Goal: Task Accomplishment & Management: Use online tool/utility

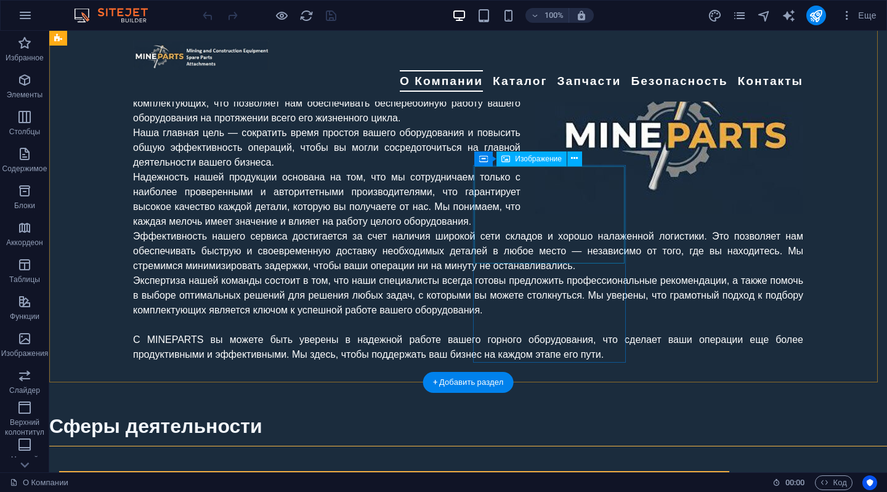
scroll to position [801, 0]
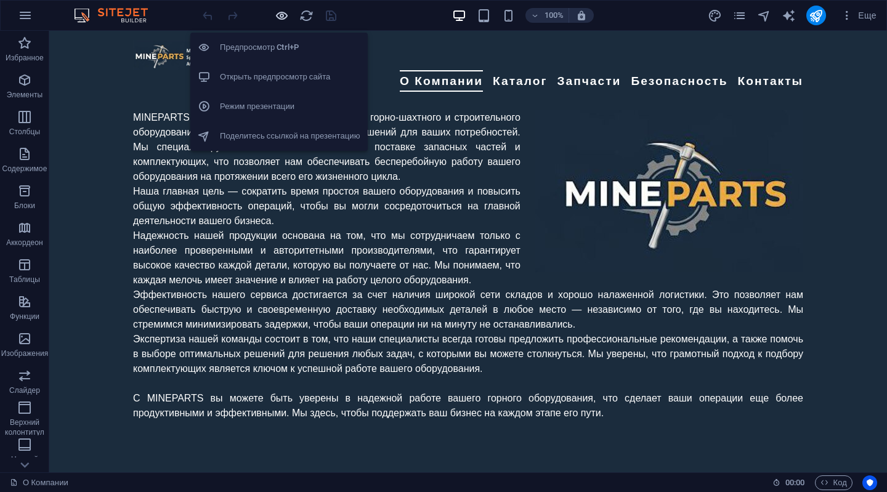
click at [276, 22] on icon "button" at bounding box center [282, 16] width 14 height 14
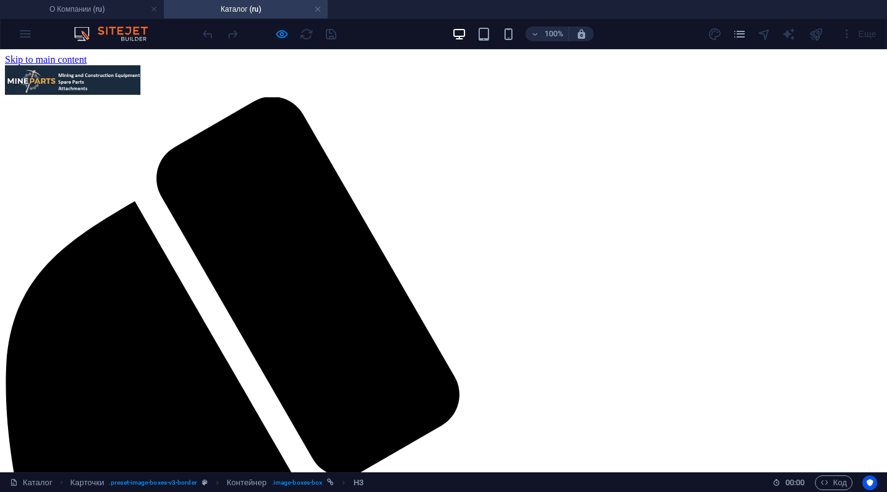
scroll to position [360, 0]
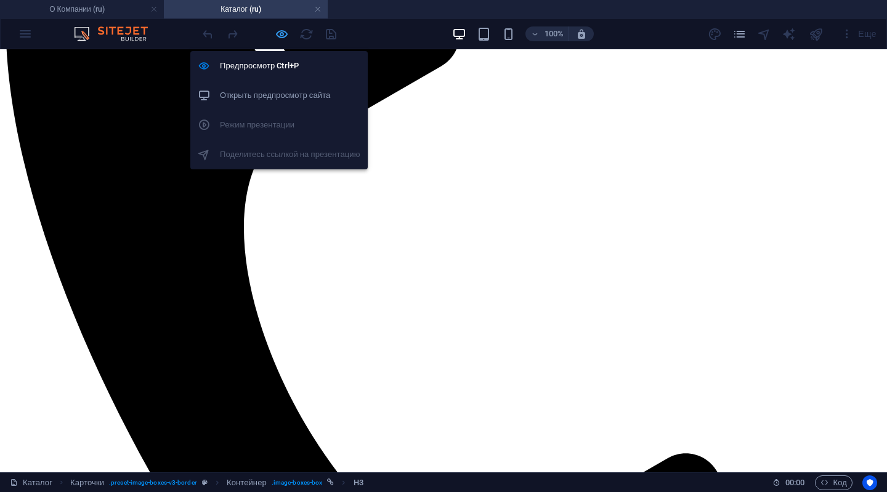
click at [281, 31] on icon "button" at bounding box center [282, 34] width 14 height 14
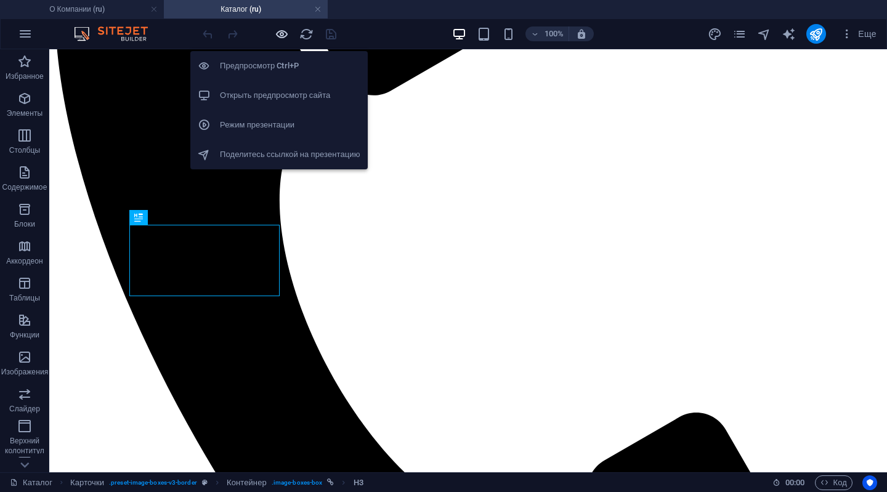
click at [281, 30] on icon "button" at bounding box center [282, 34] width 14 height 14
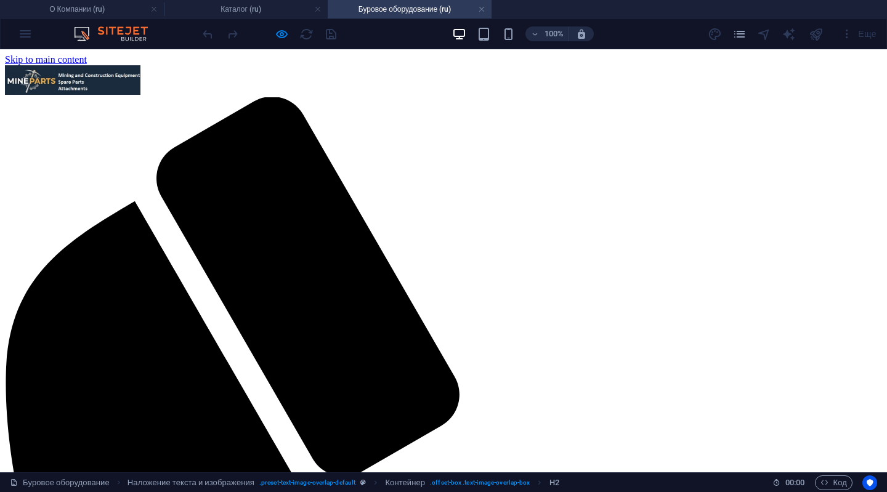
scroll to position [0, 0]
click at [217, 10] on h4 "Каталог (ru)" at bounding box center [246, 9] width 164 height 14
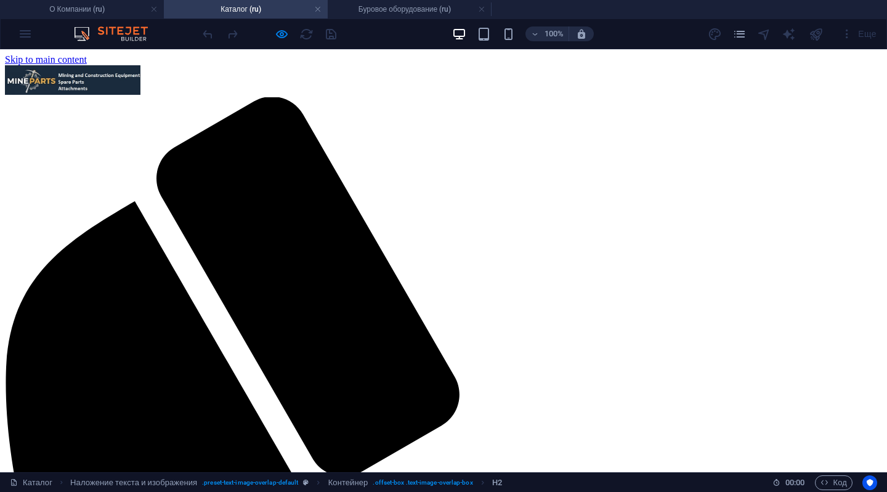
scroll to position [360, 0]
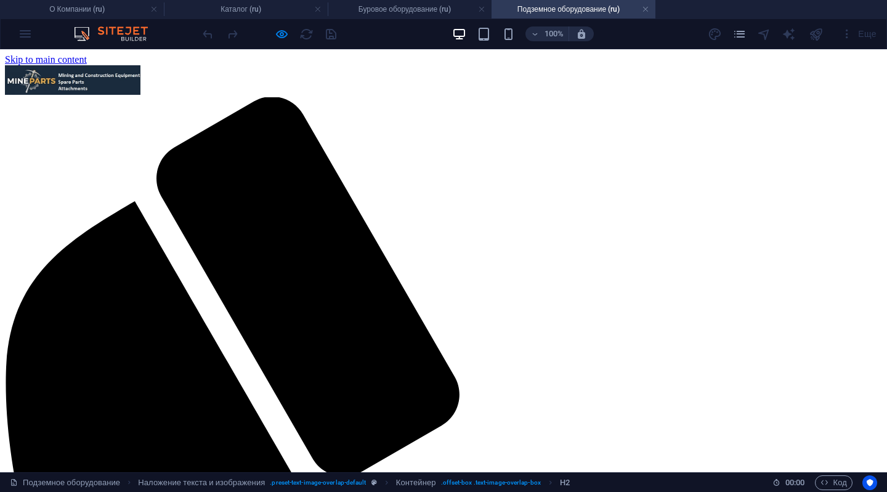
scroll to position [0, 0]
click at [248, 6] on h4 "Каталог (ru)" at bounding box center [246, 9] width 164 height 14
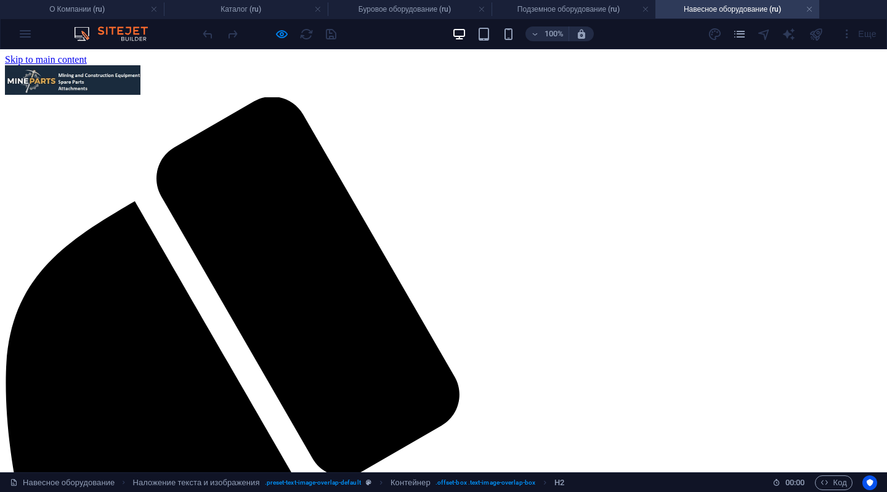
scroll to position [0, 0]
click at [234, 4] on h4 "Каталог (ru)" at bounding box center [246, 9] width 164 height 14
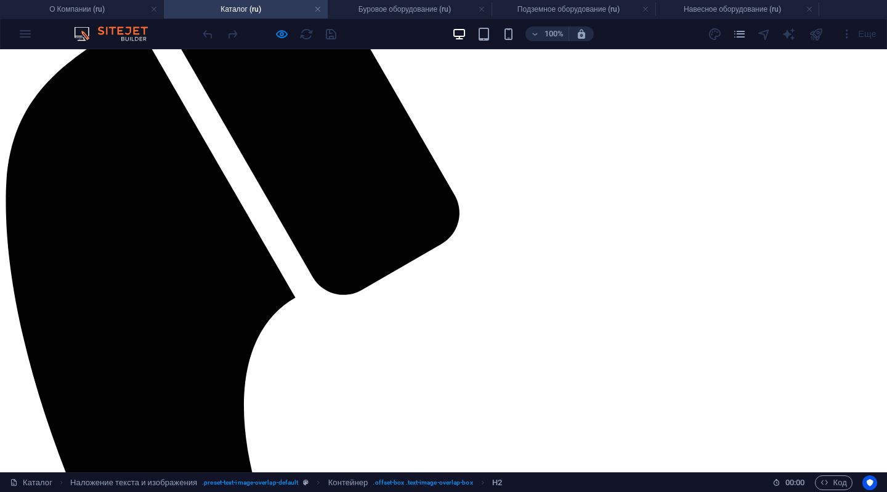
scroll to position [236, 0]
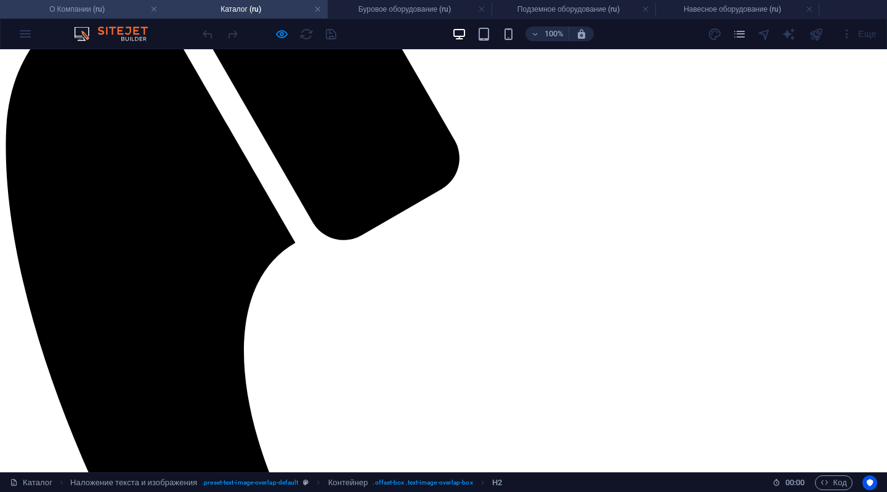
click at [86, 12] on h4 "О Компании (ru)" at bounding box center [82, 9] width 164 height 14
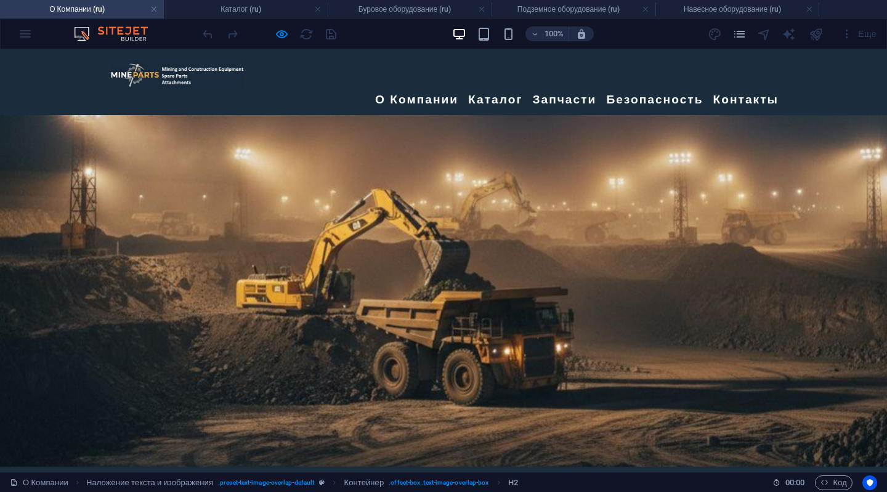
scroll to position [801, 0]
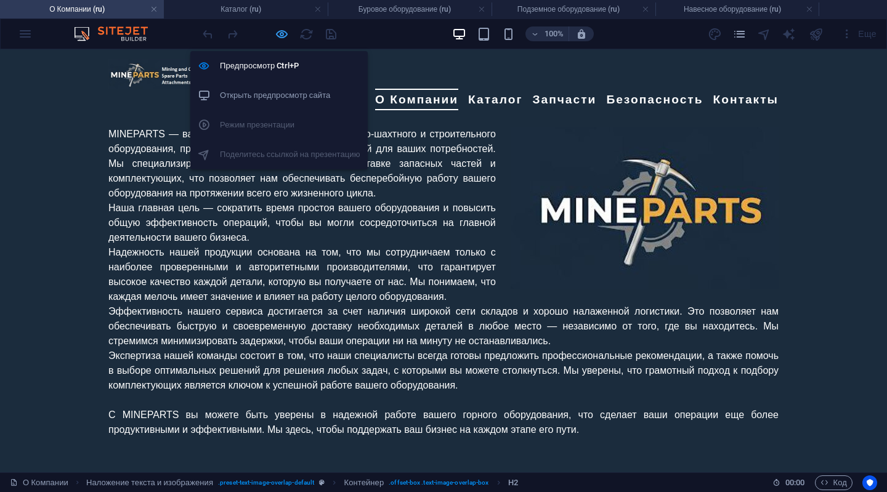
click at [278, 30] on icon "button" at bounding box center [282, 34] width 14 height 14
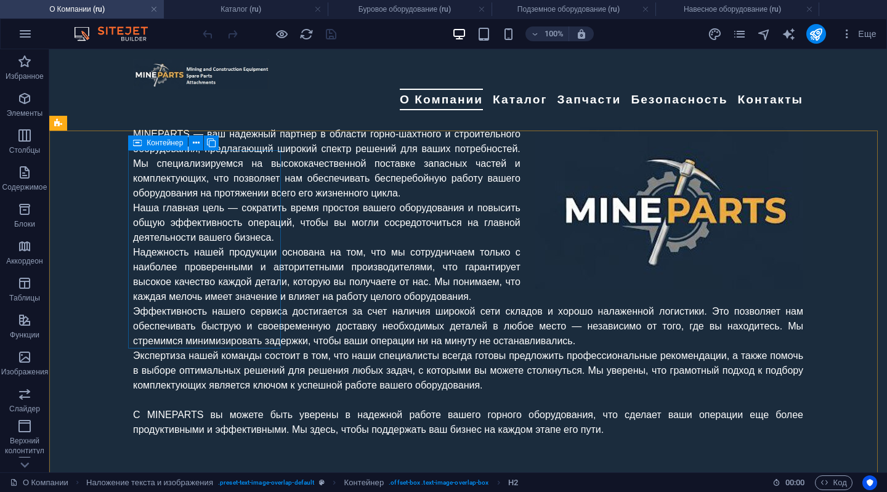
click at [138, 140] on icon at bounding box center [137, 142] width 9 height 15
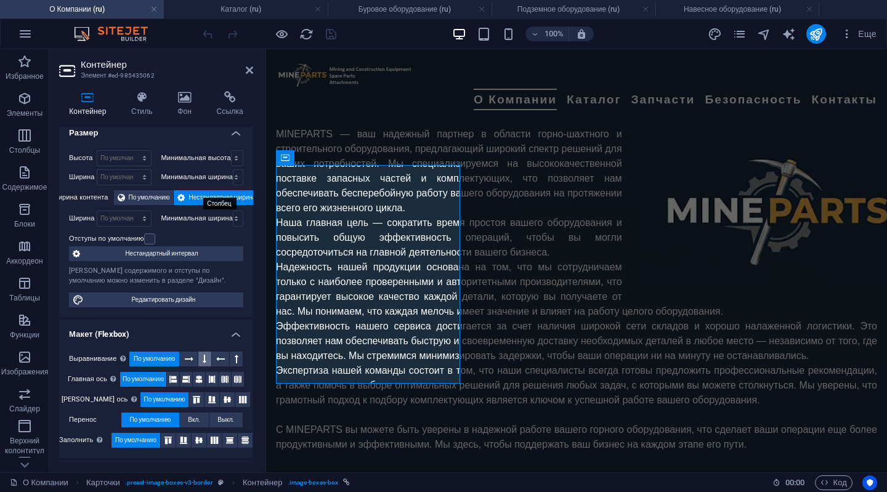
scroll to position [0, 0]
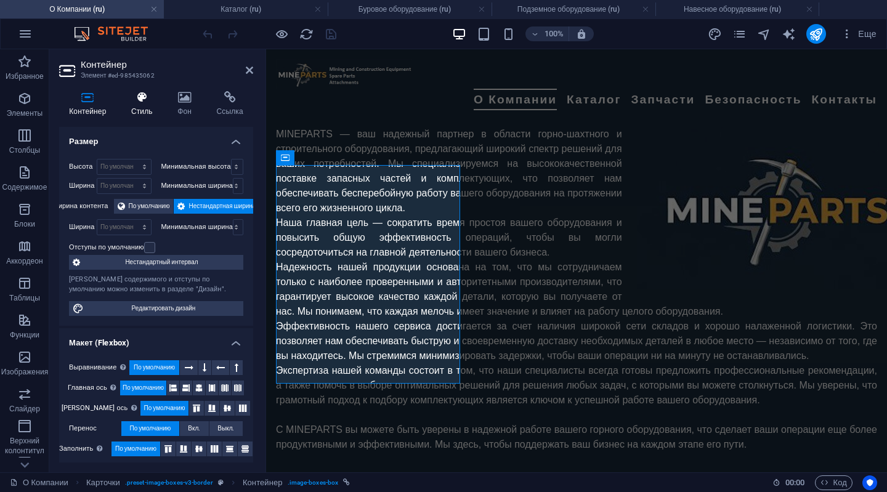
click at [137, 102] on icon at bounding box center [141, 97] width 41 height 12
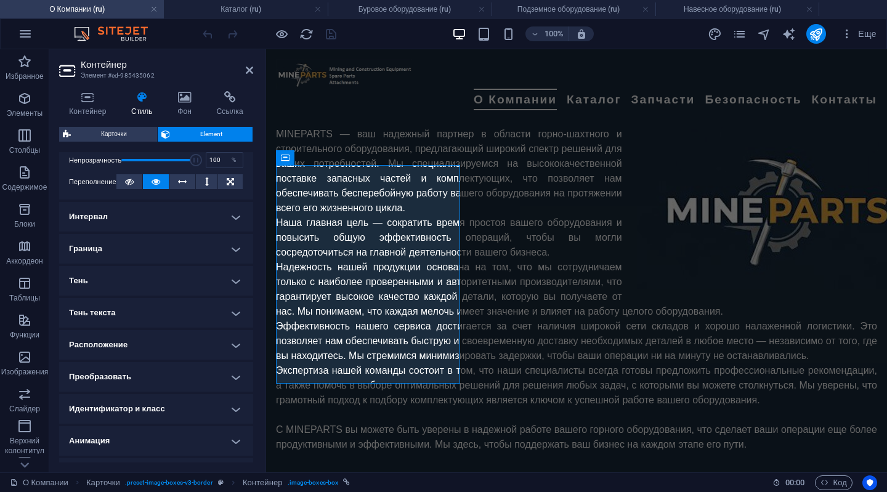
scroll to position [123, 0]
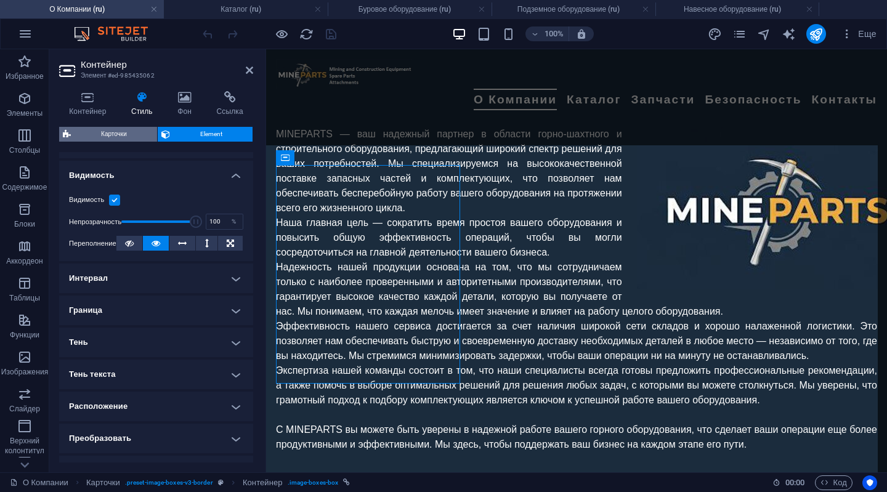
click at [103, 132] on span "Карточки" at bounding box center [114, 134] width 79 height 15
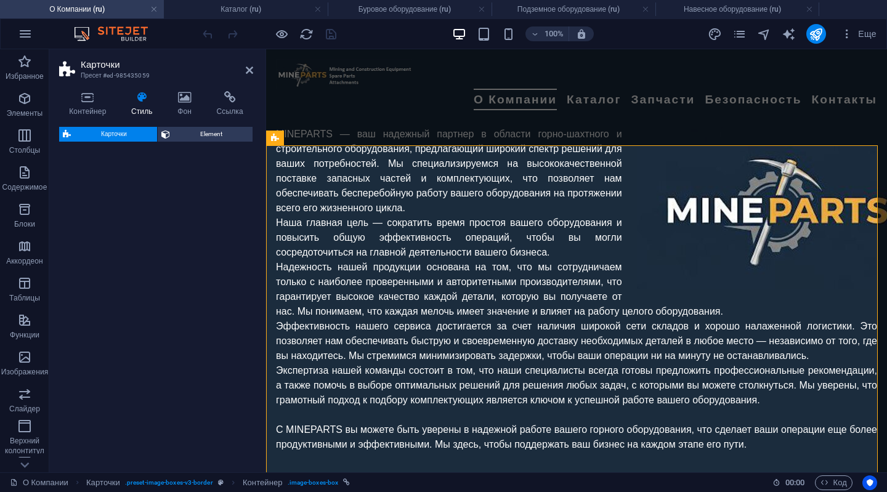
select select "rem"
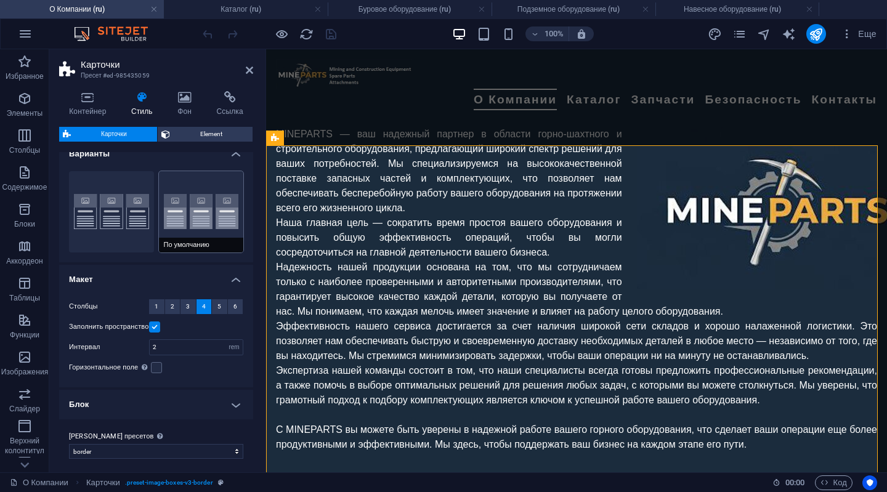
scroll to position [18, 0]
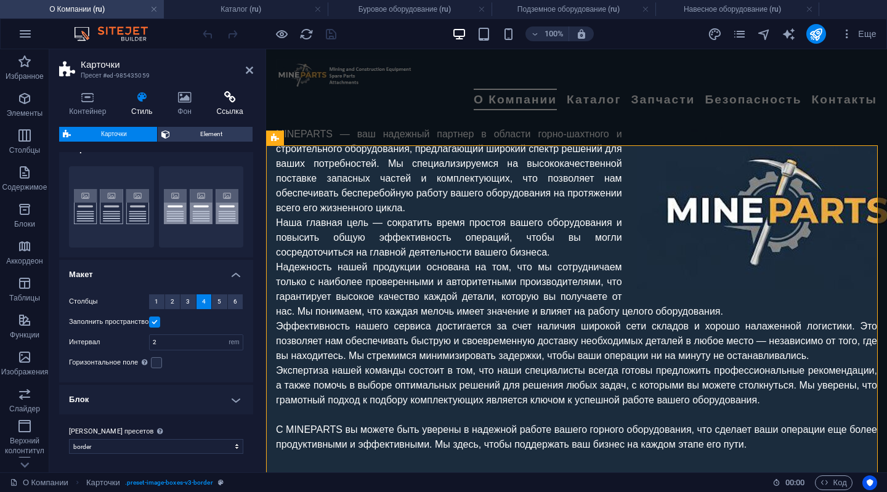
click at [229, 98] on icon at bounding box center [229, 97] width 47 height 12
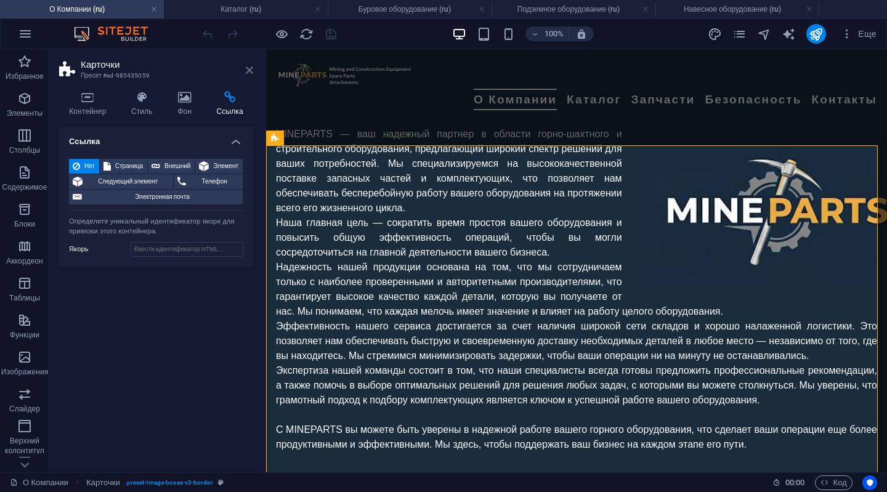
click at [245, 68] on h2 "Карточки" at bounding box center [167, 64] width 172 height 11
click at [250, 68] on icon at bounding box center [249, 70] width 7 height 10
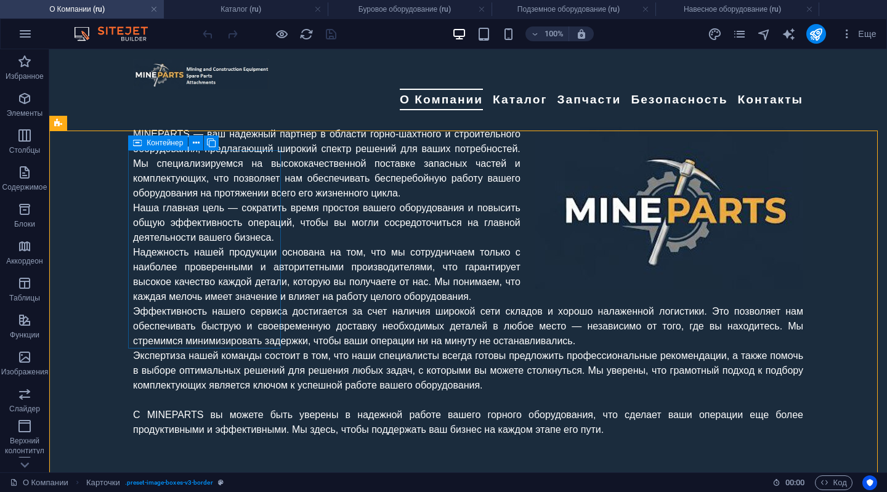
click at [148, 145] on span "Контейнер" at bounding box center [165, 142] width 36 height 7
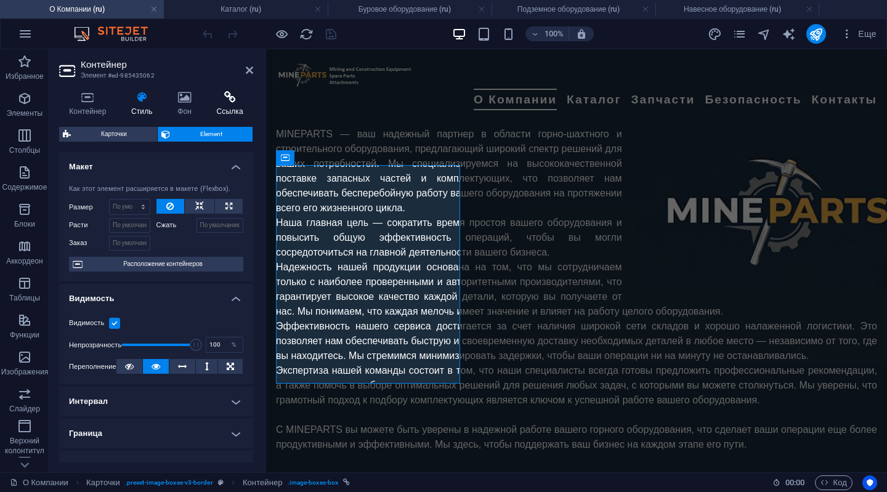
click at [231, 99] on icon at bounding box center [229, 97] width 47 height 12
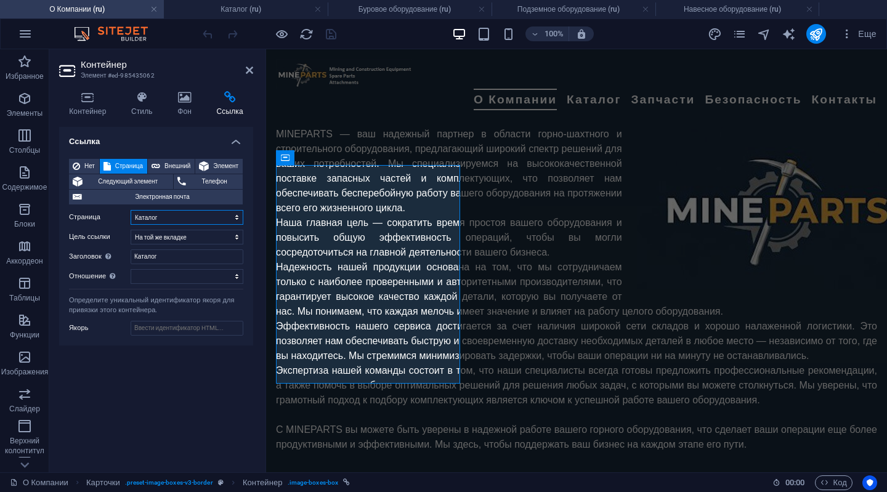
click at [229, 212] on select "О Компании Каталог -- Буровое оборудование -- Карьерная и строительная техника …" at bounding box center [187, 217] width 113 height 15
select select "2"
click at [131, 210] on select "О Компании Каталог -- Буровое оборудование -- Карьерная и строительная техника …" at bounding box center [187, 217] width 113 height 15
click at [176, 256] on input "Каталог" at bounding box center [187, 256] width 113 height 15
type input "[PERSON_NAME]"
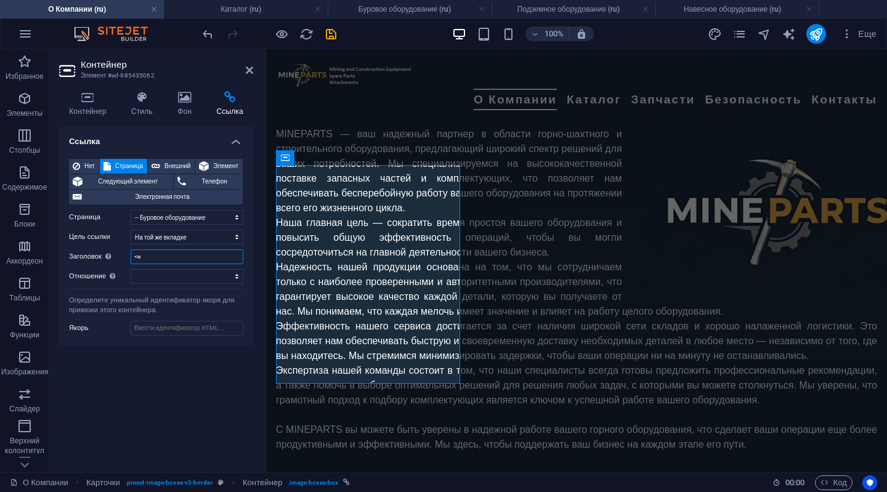
type input "<"
type input "Буровое оборудование"
click at [334, 34] on icon "save" at bounding box center [331, 34] width 14 height 14
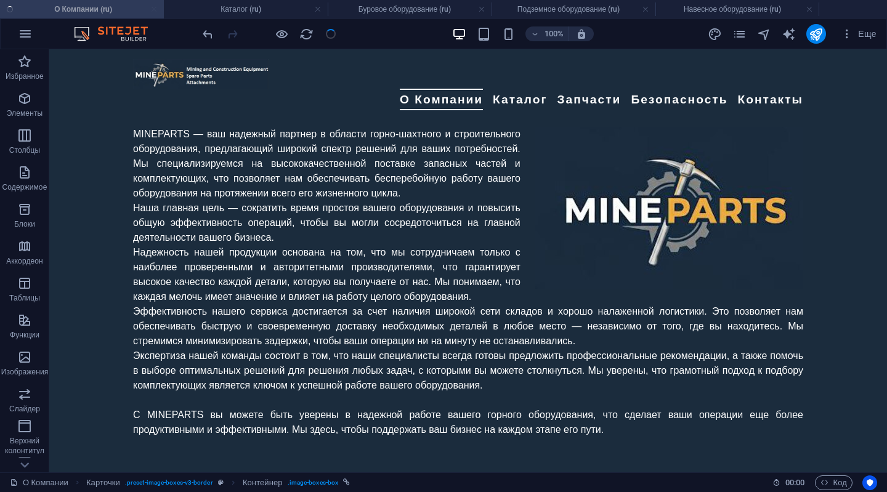
checkbox input "false"
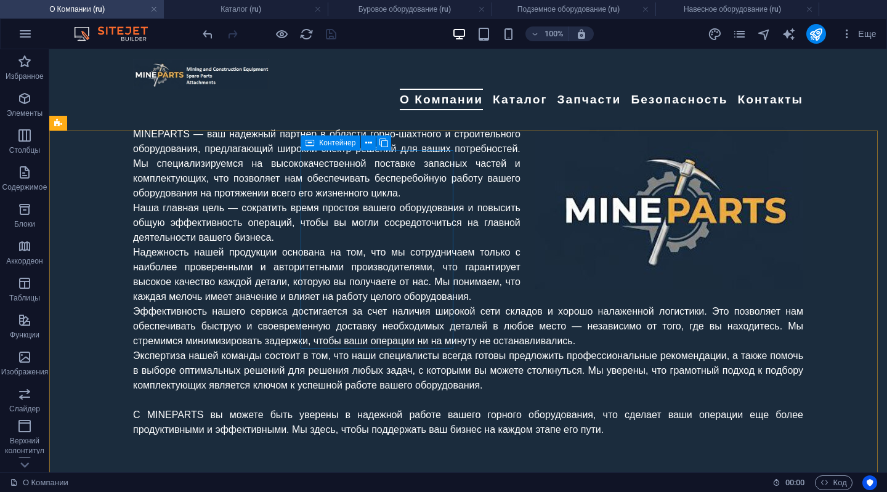
click at [306, 140] on icon at bounding box center [309, 142] width 9 height 15
click at [308, 141] on icon at bounding box center [309, 142] width 9 height 15
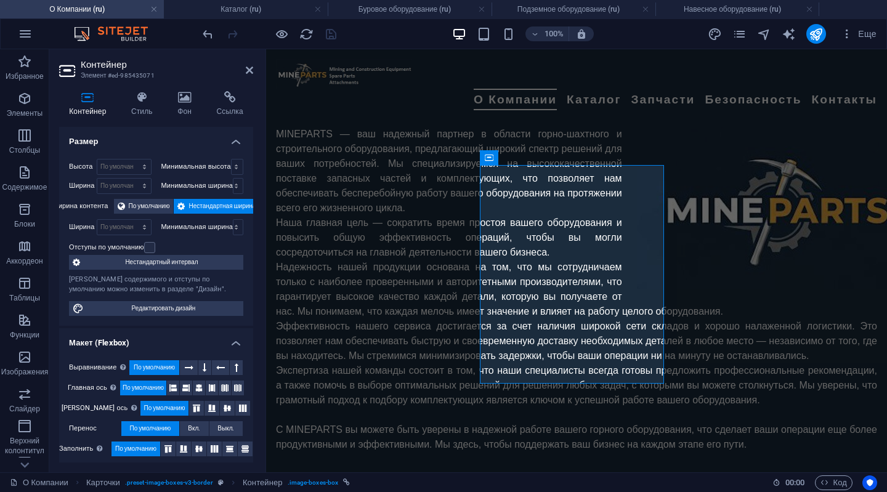
click at [140, 89] on div "Контейнер Стиль Фон Ссылка Размер Высота По умолчанию px rem % vh vw Минимальна…" at bounding box center [156, 276] width 214 height 391
click at [140, 99] on icon at bounding box center [141, 97] width 41 height 12
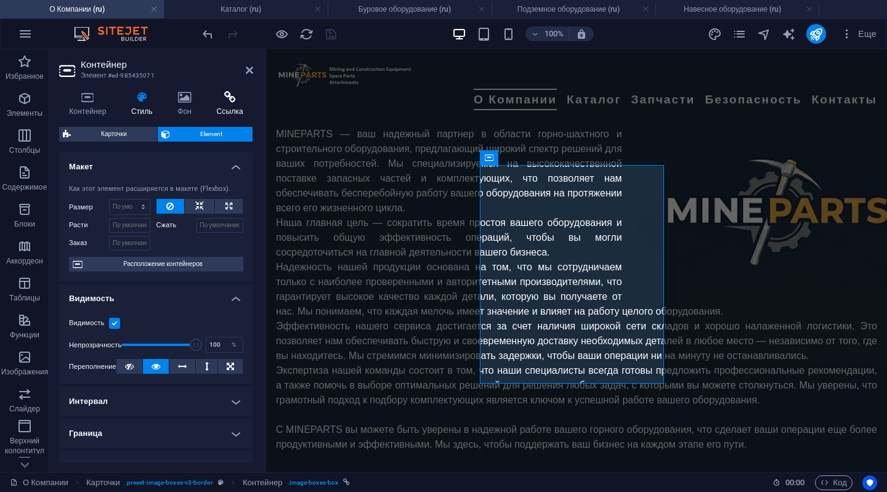
click at [233, 104] on h4 "Ссылка" at bounding box center [229, 104] width 47 height 26
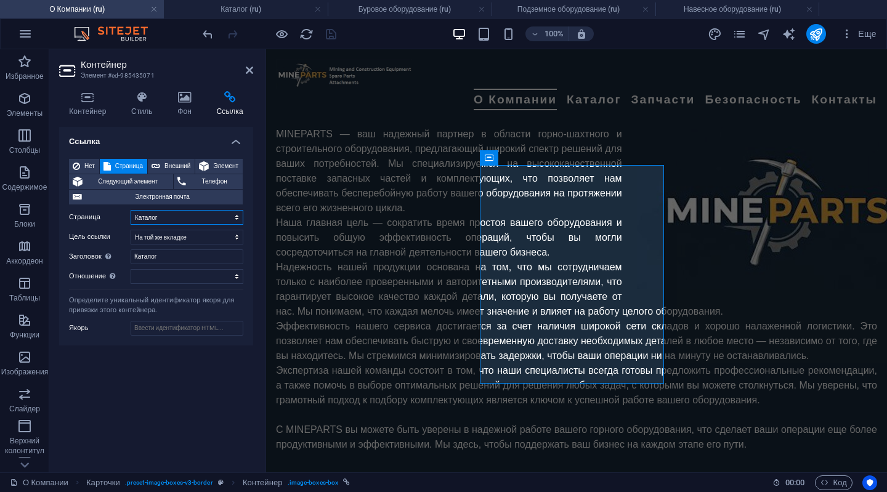
click at [185, 220] on select "О Компании Каталог -- Буровое оборудование -- Карьерная и строительная техника …" at bounding box center [187, 217] width 113 height 15
select select "3"
click at [131, 210] on select "О Компании Каталог -- Буровое оборудование -- Карьерная и строительная техника …" at bounding box center [187, 217] width 113 height 15
click at [190, 253] on input "Каталог" at bounding box center [187, 256] width 113 height 15
type input "[PERSON_NAME]"
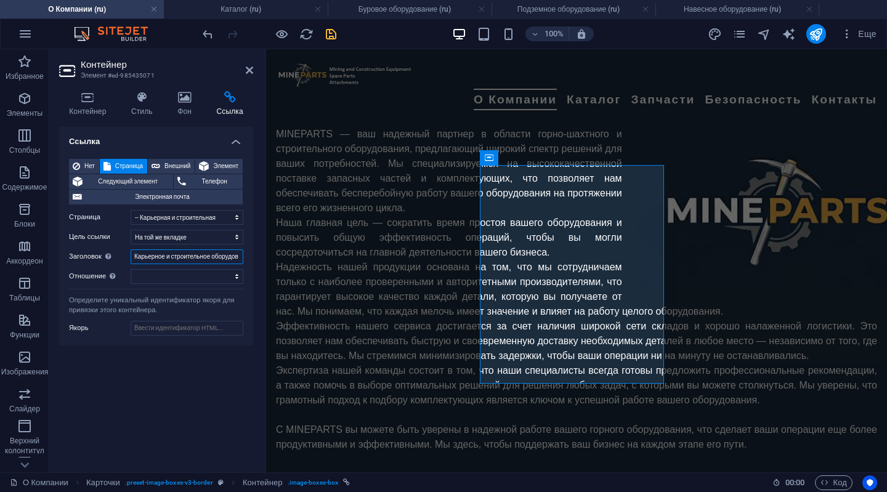
scroll to position [0, 0]
type input "Карьерная и строительная техника"
click at [333, 29] on icon "save" at bounding box center [331, 34] width 14 height 14
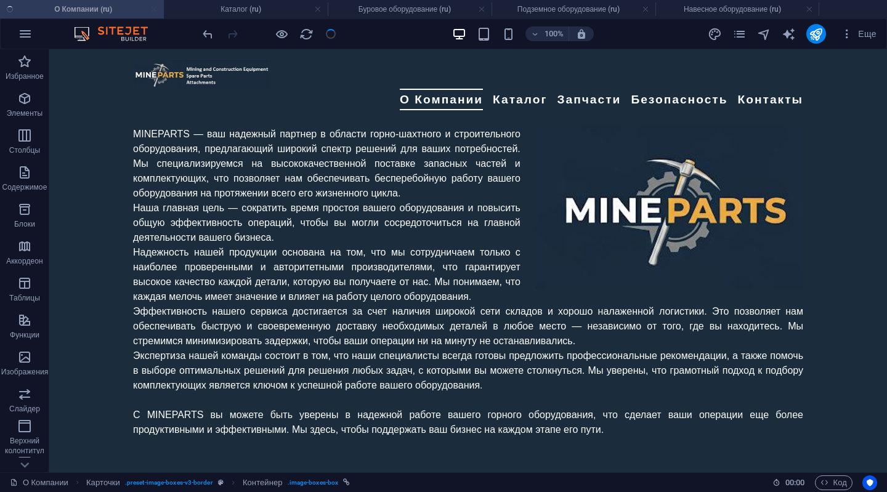
checkbox input "false"
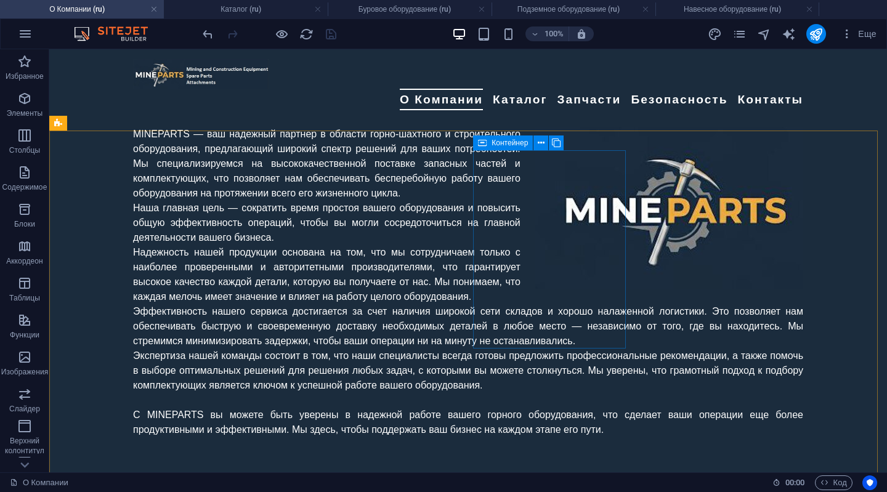
click at [489, 139] on div "Контейнер" at bounding box center [503, 142] width 60 height 15
select select "1"
select select
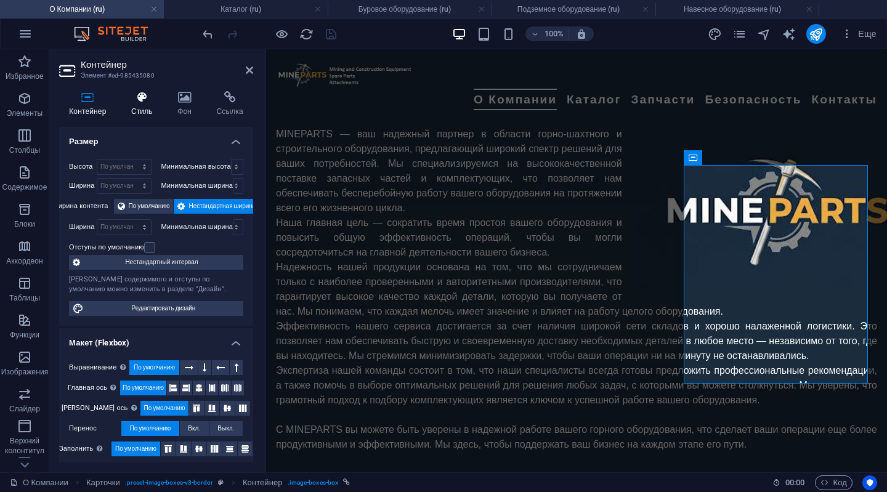
click at [142, 98] on icon at bounding box center [141, 97] width 41 height 12
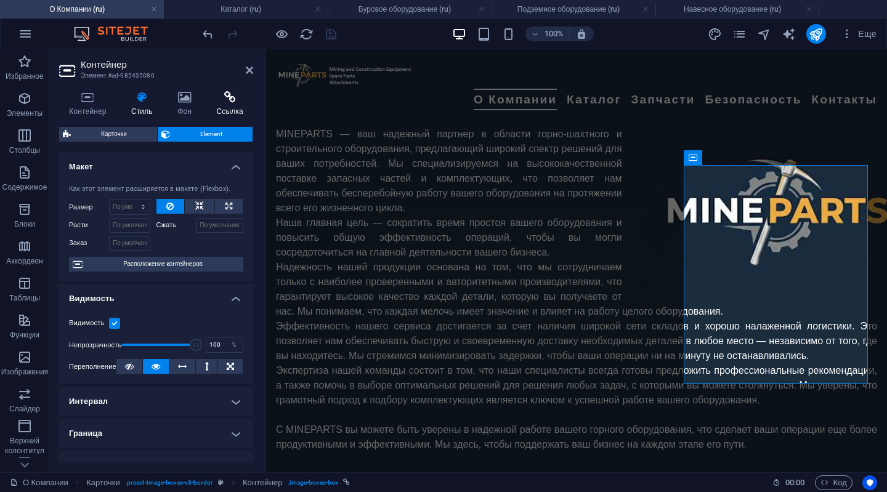
click at [231, 95] on icon at bounding box center [229, 97] width 47 height 12
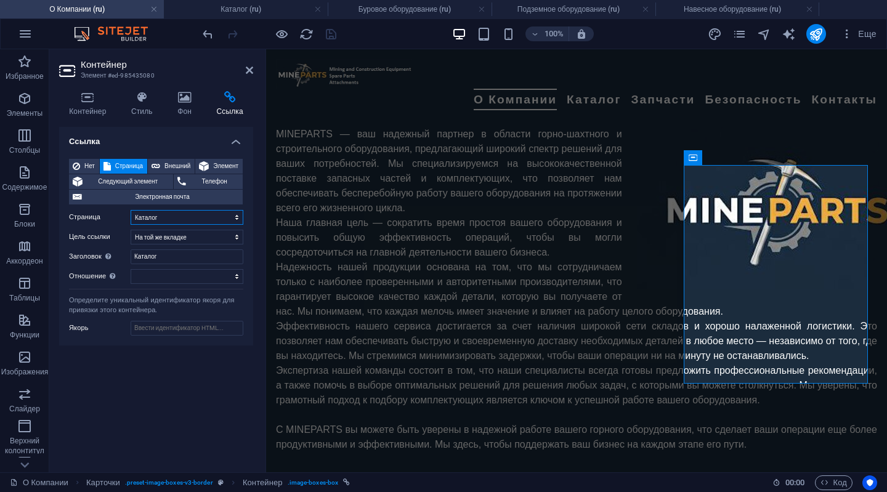
click at [230, 220] on select "О Компании Каталог -- Буровое оборудование -- Карьерная и строительная техника …" at bounding box center [187, 217] width 113 height 15
select select "4"
click at [131, 210] on select "О Компании Каталог -- Буровое оборудование -- Карьерная и строительная техника …" at bounding box center [187, 217] width 113 height 15
click at [182, 254] on input "Каталог" at bounding box center [187, 256] width 113 height 15
type input "[PERSON_NAME]"
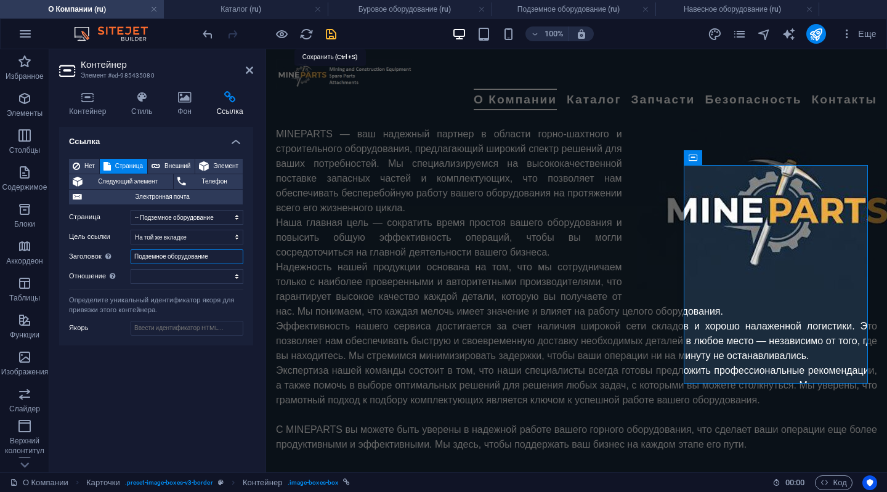
type input "Подземное оборудование"
click at [332, 31] on icon "save" at bounding box center [331, 34] width 14 height 14
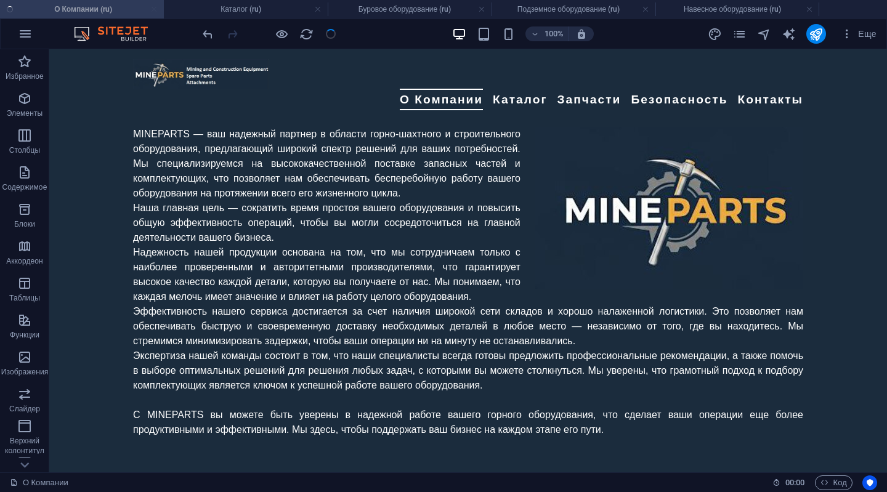
checkbox input "false"
click at [659, 139] on div "Контейнер" at bounding box center [675, 142] width 60 height 15
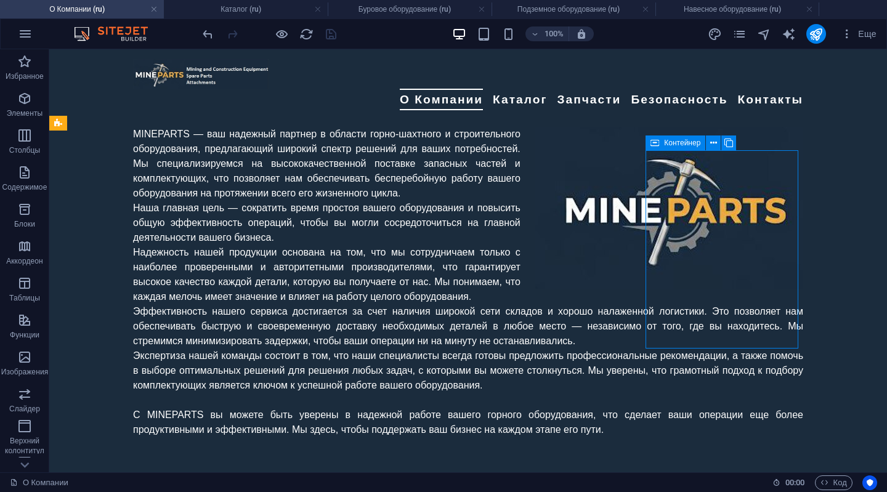
click at [659, 139] on div "Контейнер" at bounding box center [675, 142] width 60 height 15
select select "1"
select select
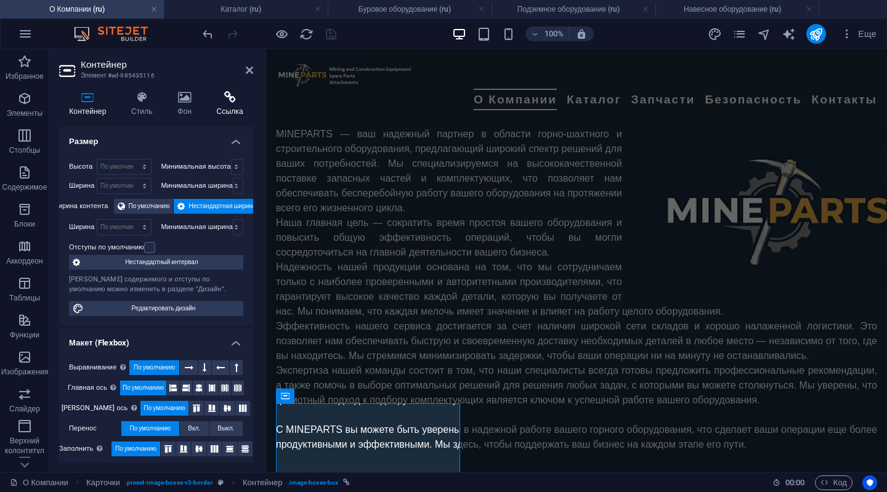
click at [227, 102] on icon at bounding box center [229, 97] width 47 height 12
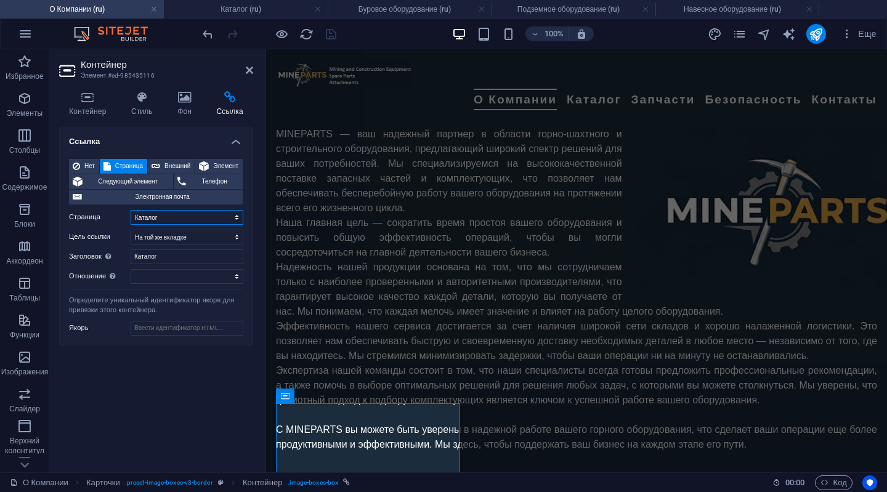
click at [227, 218] on select "О Компании Каталог -- Буровое оборудование -- Карьерная и строительная техника …" at bounding box center [187, 217] width 113 height 15
select select "5"
click at [131, 210] on select "О Компании Каталог -- Буровое оборудование -- Карьерная и строительная техника …" at bounding box center [187, 217] width 113 height 15
click at [198, 253] on input "Каталог" at bounding box center [187, 256] width 113 height 15
type input "[PERSON_NAME]"
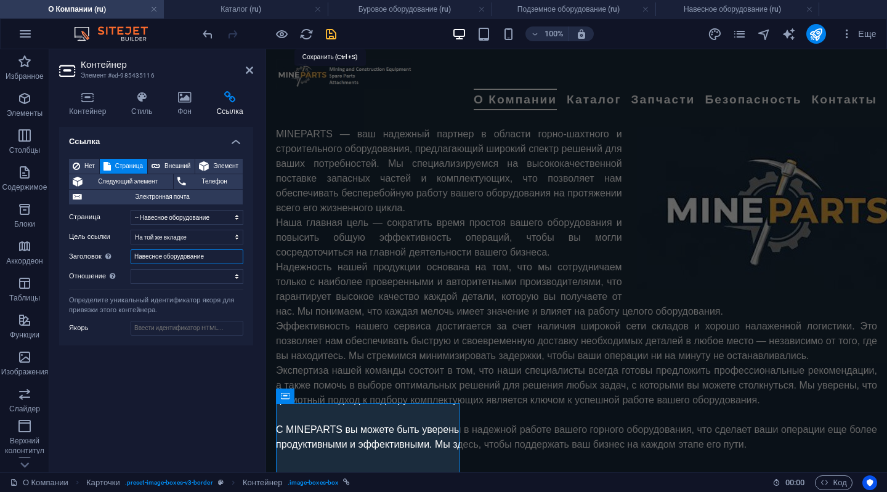
type input "Навесное оборудование"
click at [330, 31] on icon "save" at bounding box center [331, 34] width 14 height 14
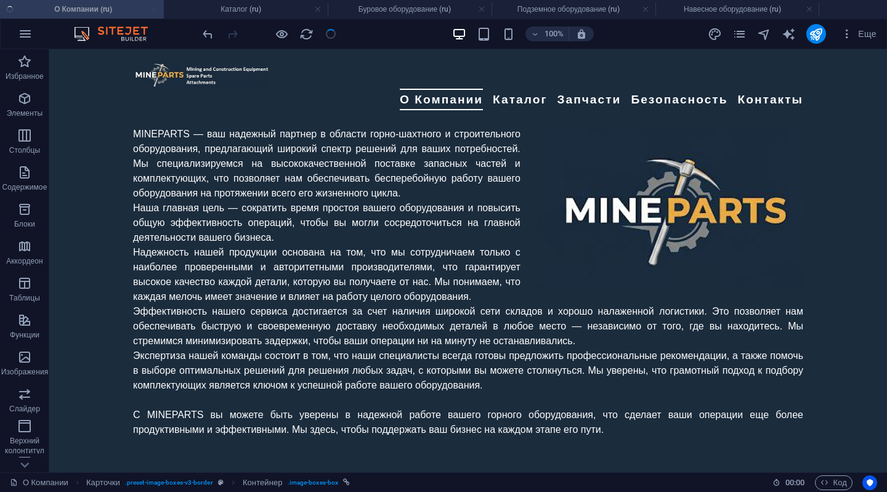
checkbox input "false"
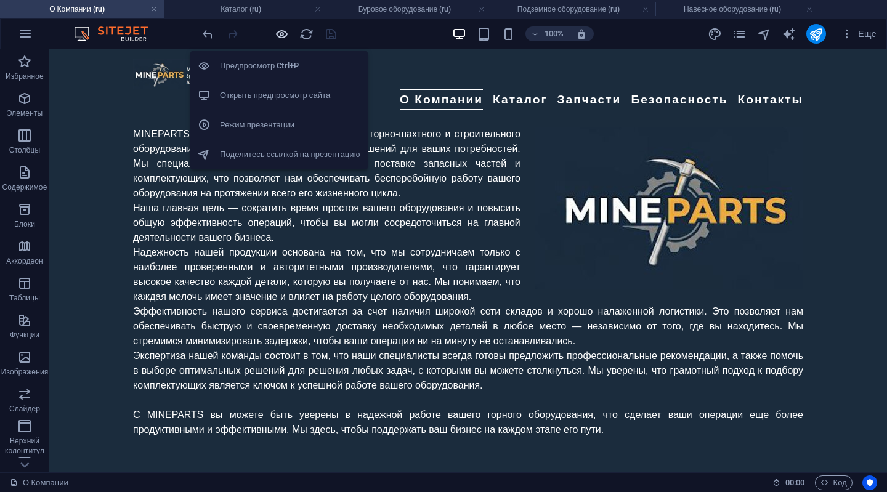
click at [280, 33] on icon "button" at bounding box center [282, 34] width 14 height 14
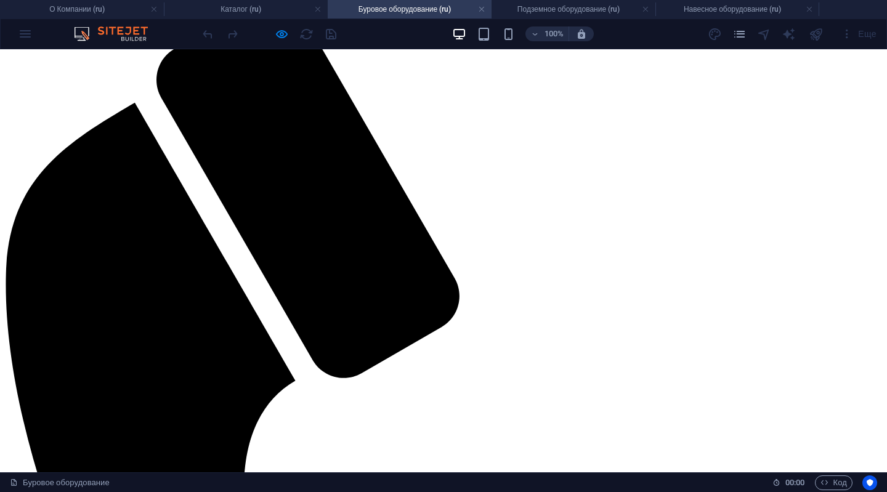
scroll to position [62, 0]
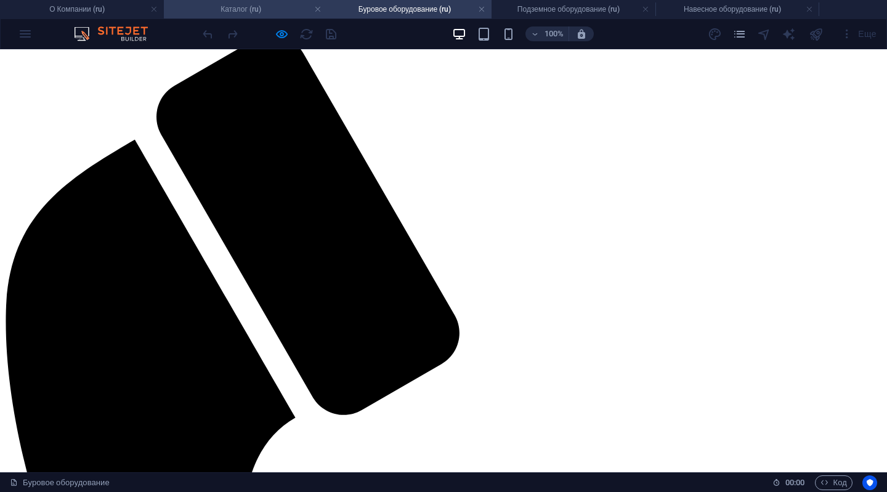
click at [218, 6] on h4 "Каталог (ru)" at bounding box center [246, 9] width 164 height 14
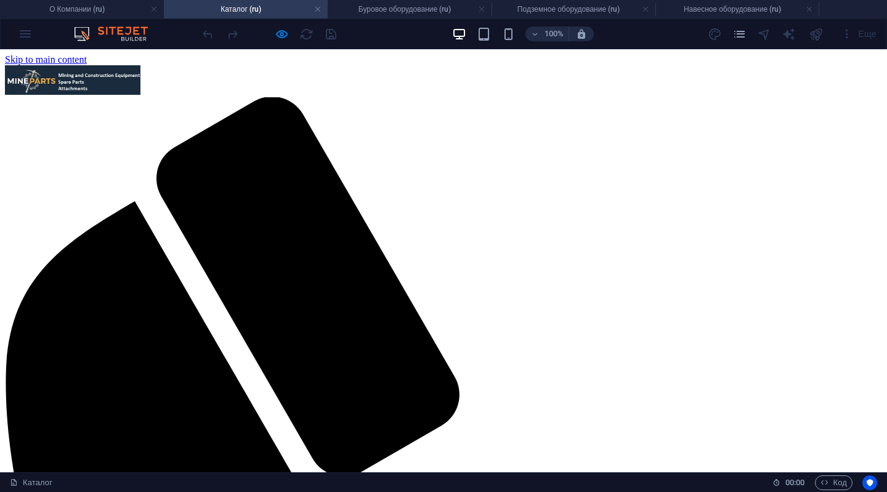
scroll to position [236, 0]
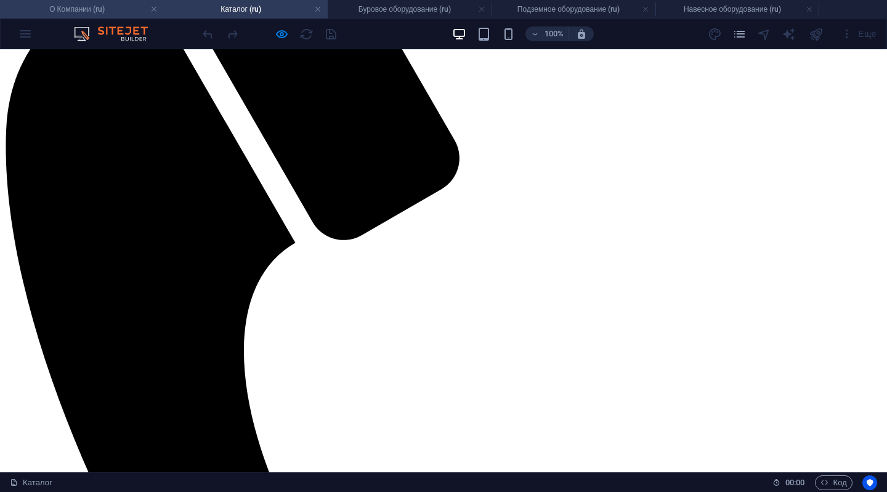
click at [119, 6] on h4 "О Компании (ru)" at bounding box center [82, 9] width 164 height 14
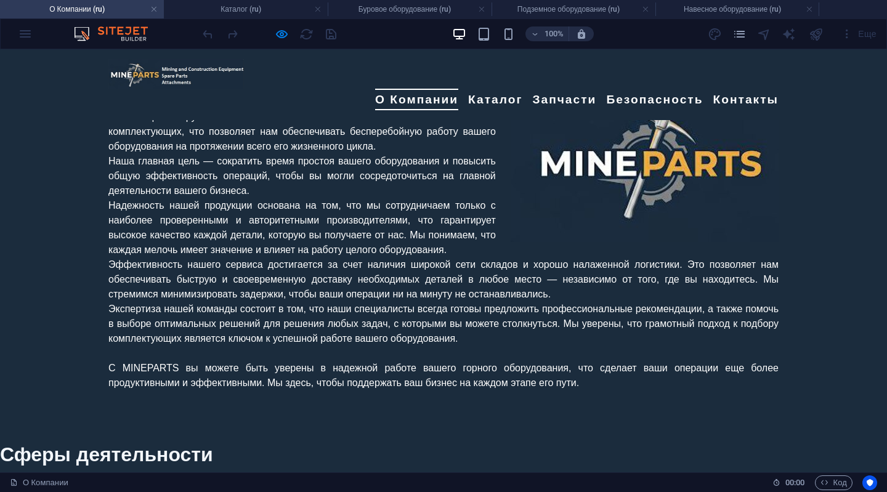
scroll to position [862, 0]
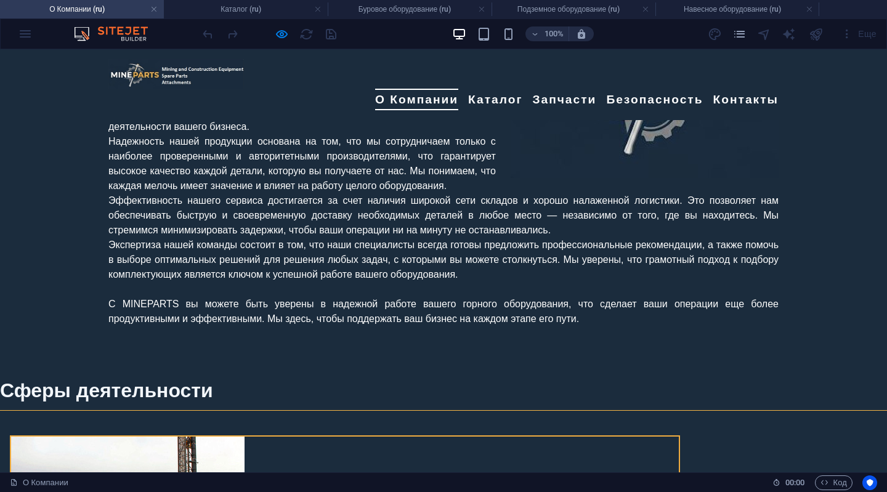
scroll to position [0, 0]
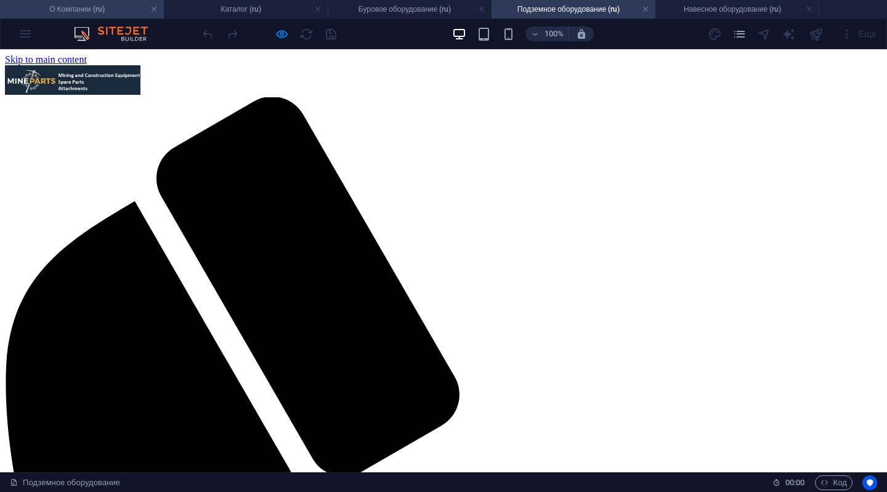
click at [134, 17] on li "О Компании (ru)" at bounding box center [82, 9] width 164 height 18
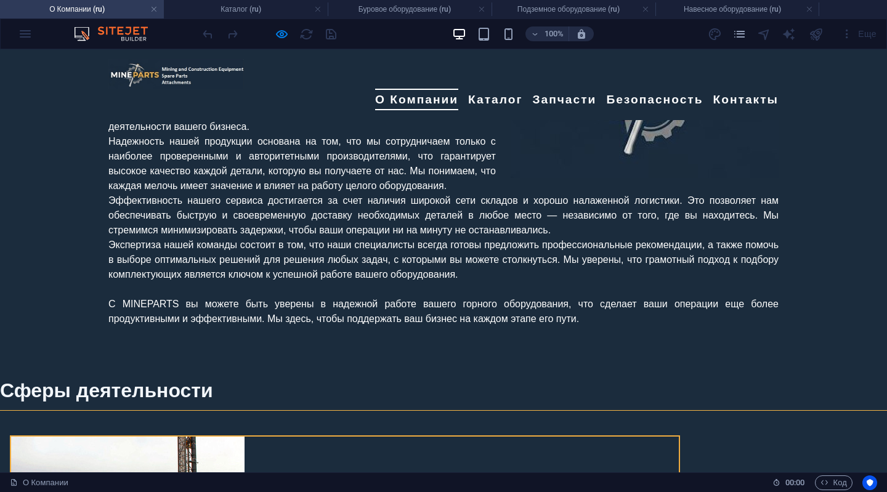
scroll to position [0, 0]
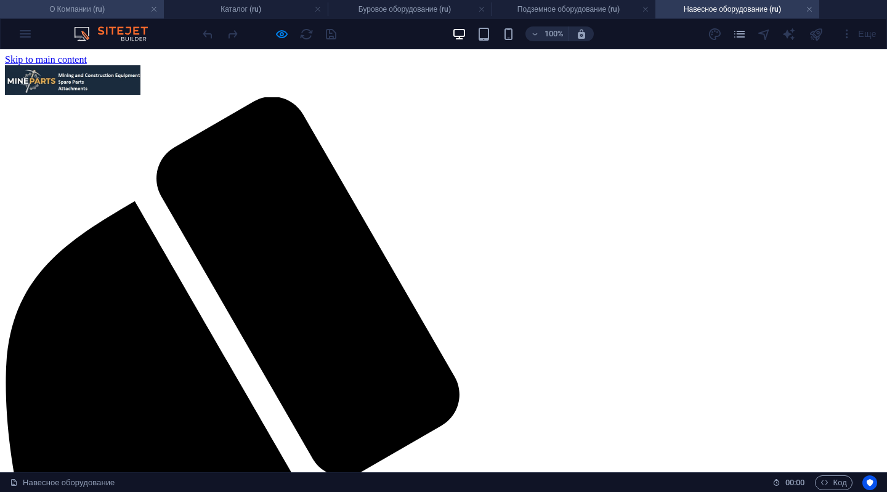
click at [62, 10] on h4 "О Компании (ru)" at bounding box center [82, 9] width 164 height 14
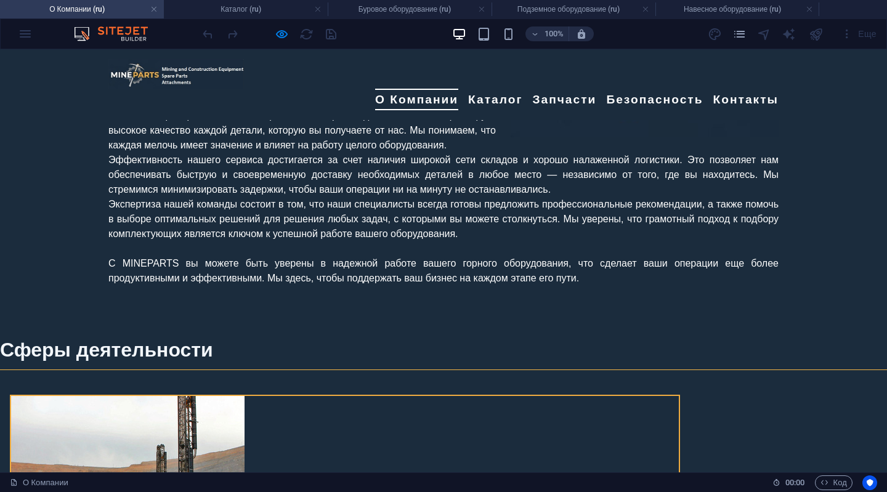
scroll to position [924, 0]
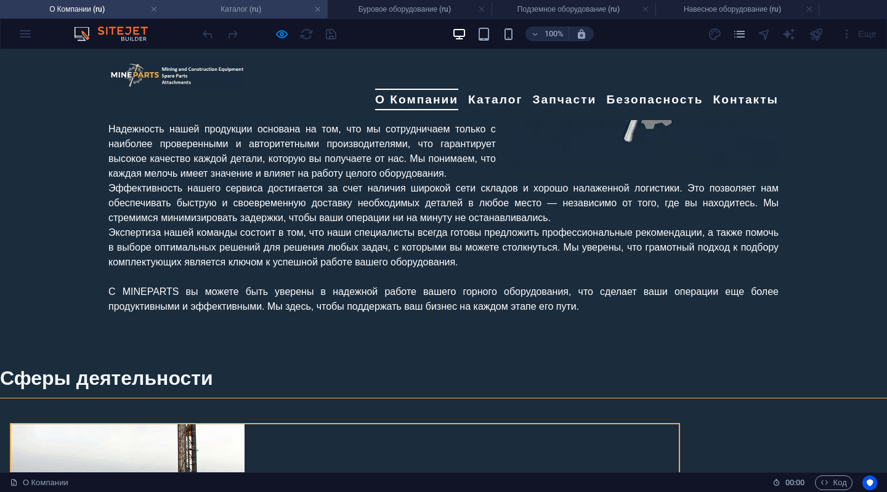
click at [246, 12] on h4 "Каталог (ru)" at bounding box center [246, 9] width 164 height 14
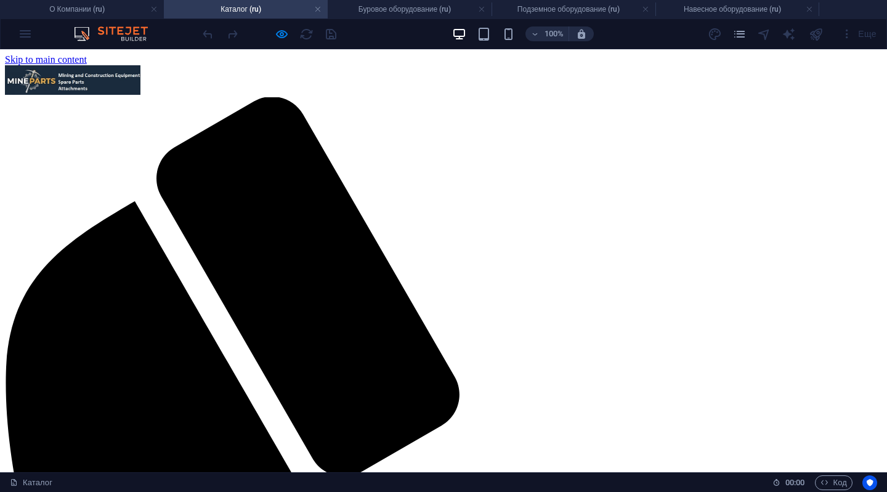
scroll to position [236, 0]
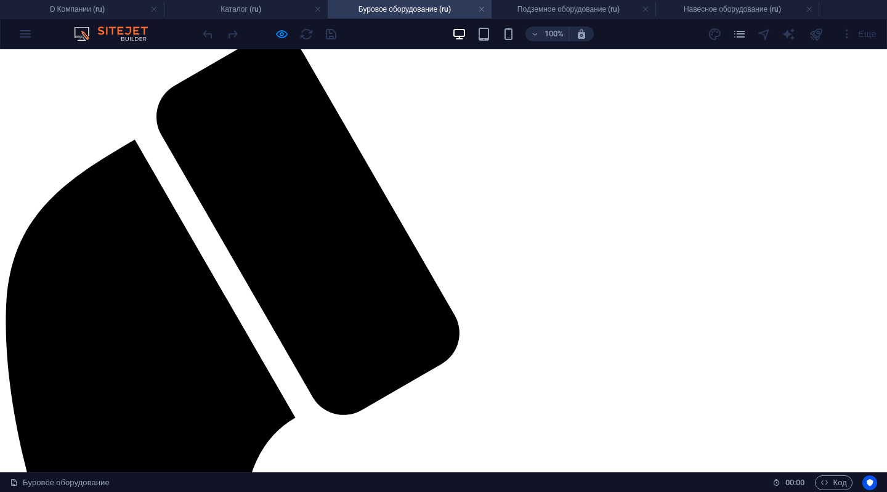
scroll to position [0, 0]
click at [240, 10] on h4 "Каталог (ru)" at bounding box center [246, 9] width 164 height 14
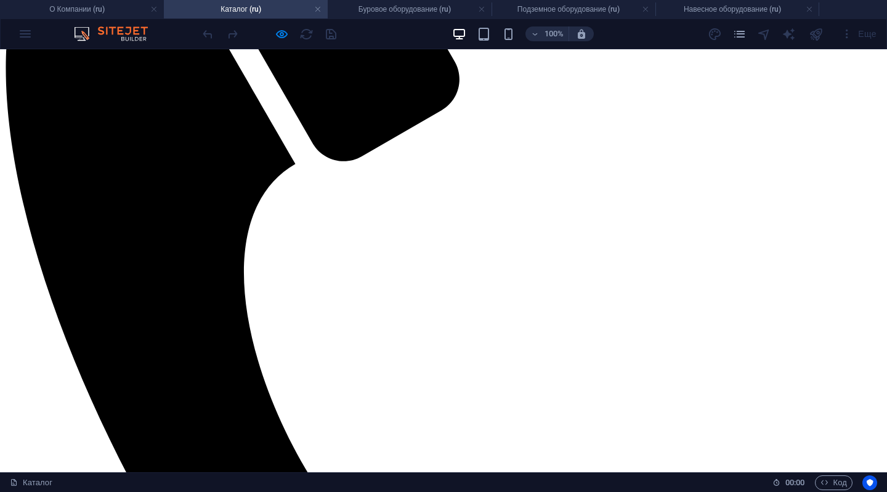
scroll to position [360, 0]
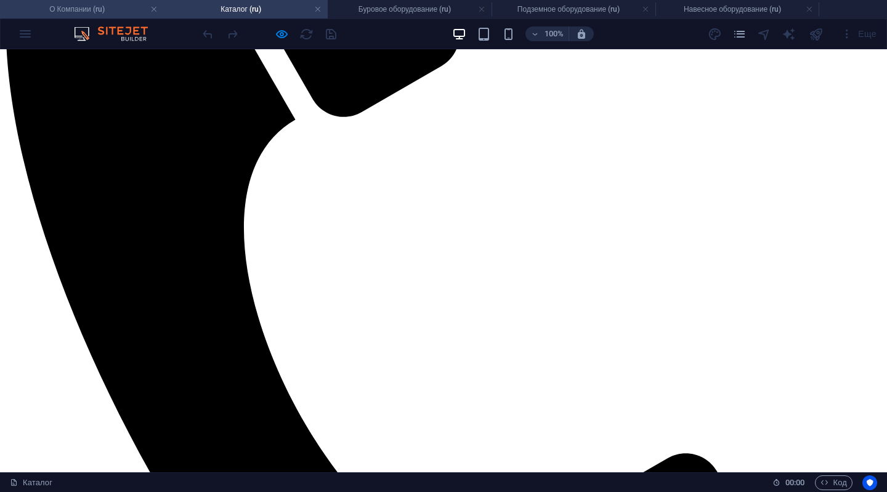
click at [89, 10] on h4 "О Компании (ru)" at bounding box center [82, 9] width 164 height 14
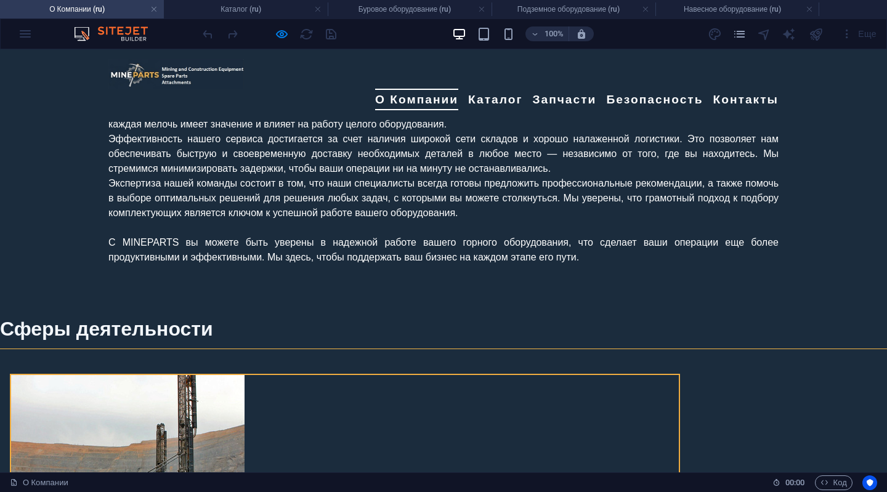
scroll to position [0, 0]
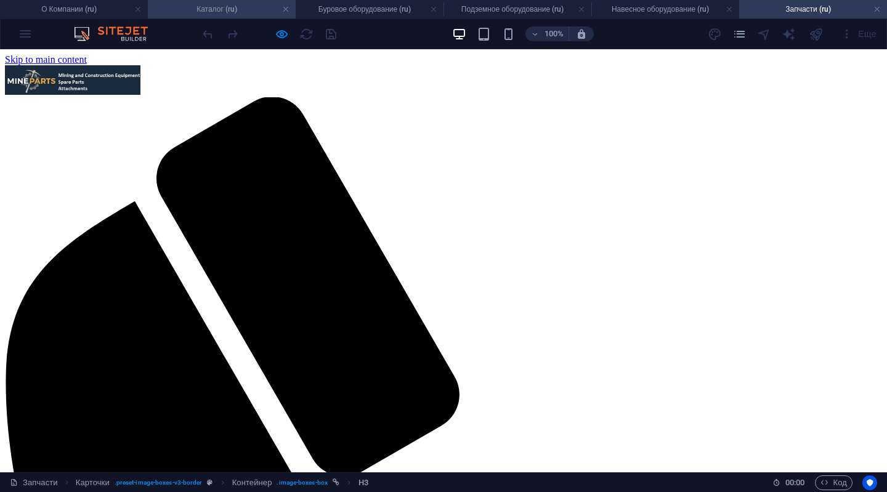
scroll to position [361, 0]
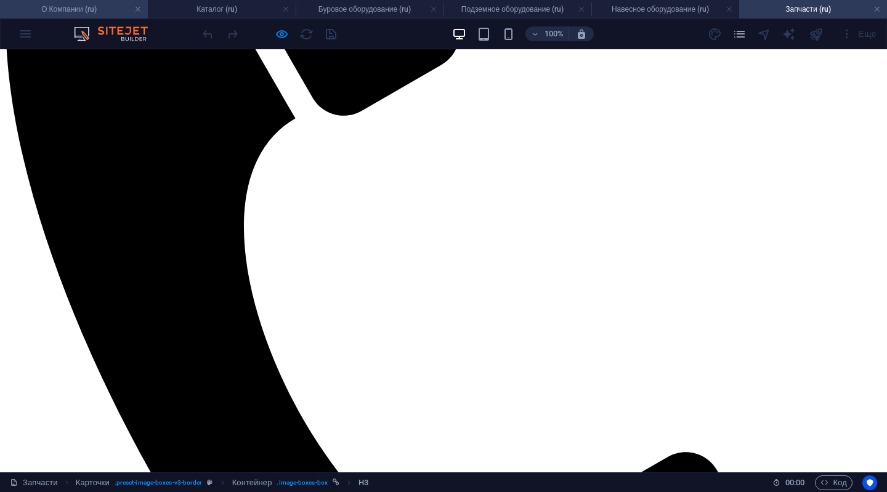
click at [99, 4] on h4 "О Компании (ru)" at bounding box center [74, 9] width 148 height 14
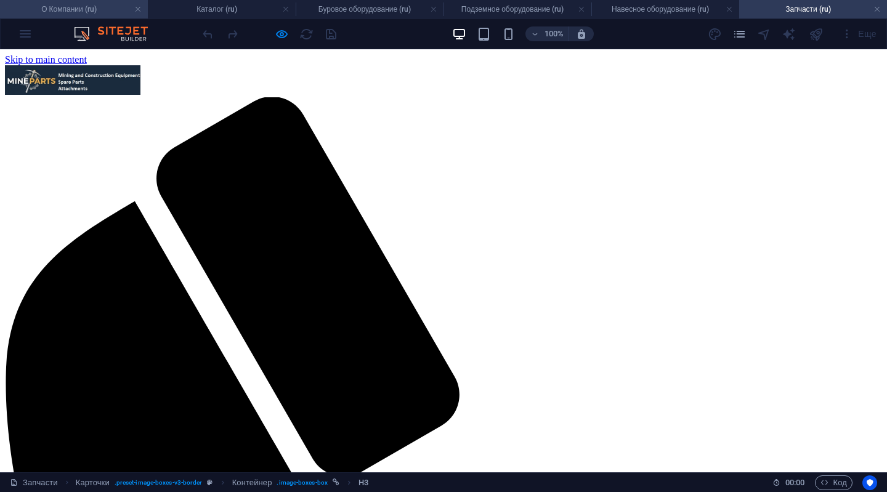
scroll to position [924, 0]
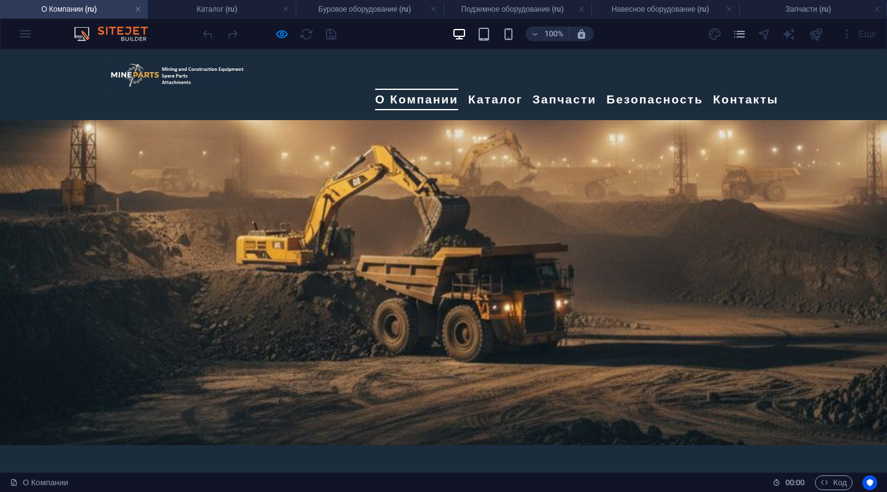
scroll to position [361, 0]
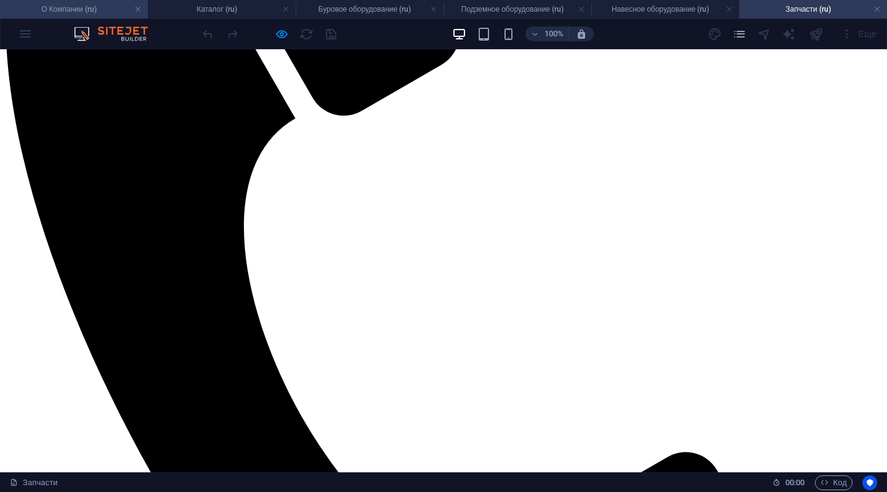
click at [56, 15] on h4 "О Компании (ru)" at bounding box center [74, 9] width 148 height 14
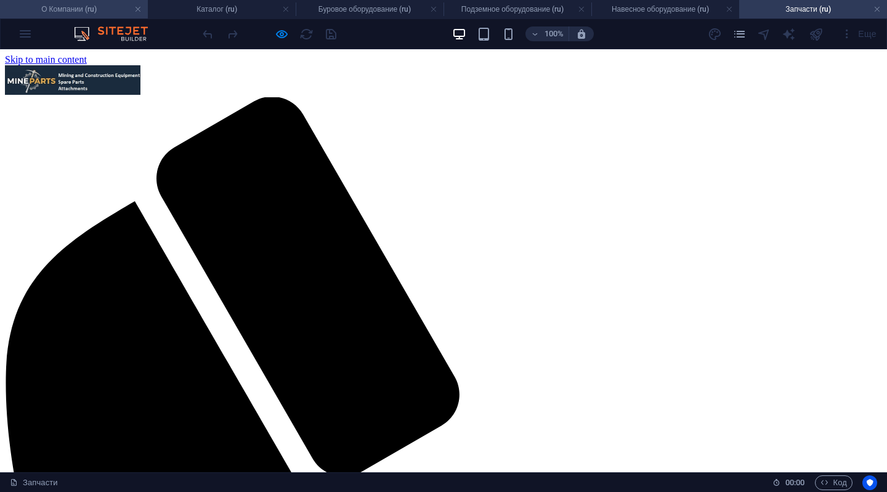
scroll to position [924, 0]
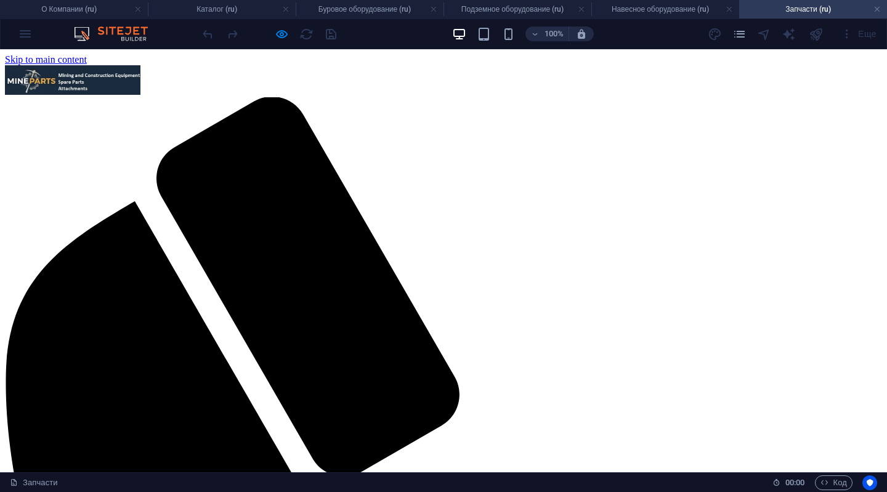
scroll to position [0, 0]
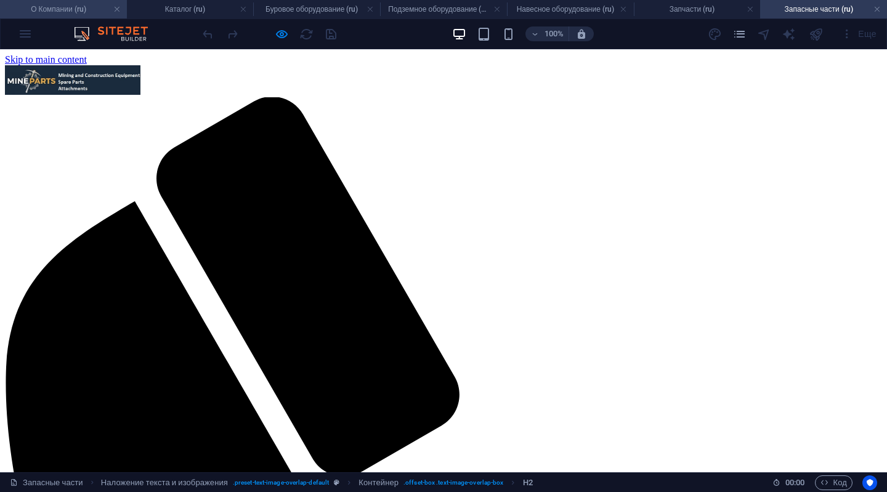
click at [60, 8] on h4 "О Компании (ru)" at bounding box center [63, 9] width 127 height 14
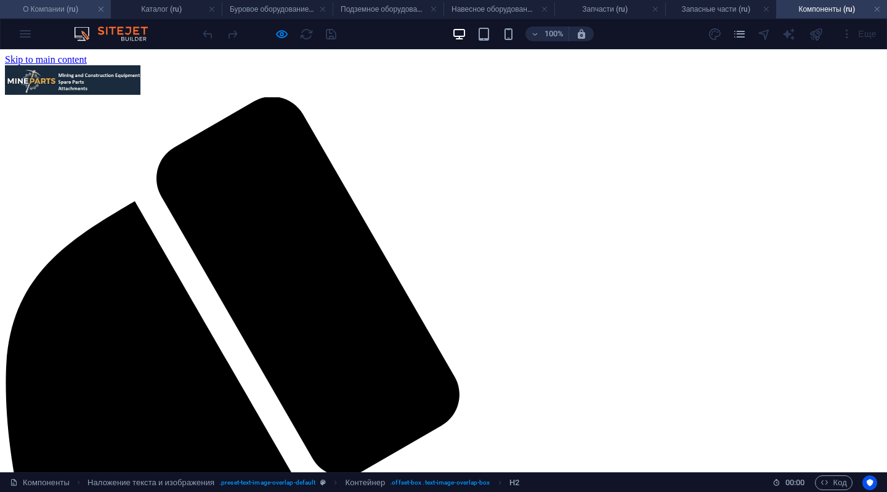
click at [68, 4] on h4 "О Компании (ru)" at bounding box center [55, 9] width 111 height 14
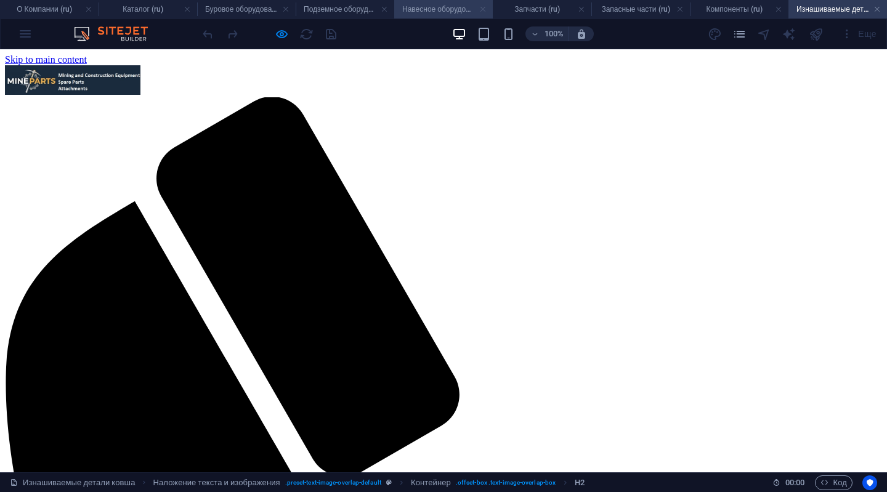
click at [480, 7] on link at bounding box center [482, 10] width 7 height 12
click at [431, 7] on link at bounding box center [433, 10] width 7 height 12
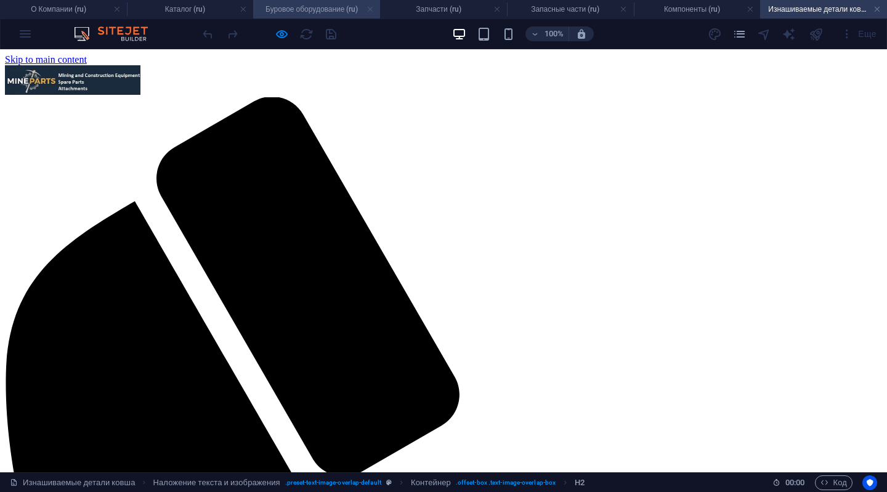
click at [368, 6] on link at bounding box center [369, 10] width 7 height 12
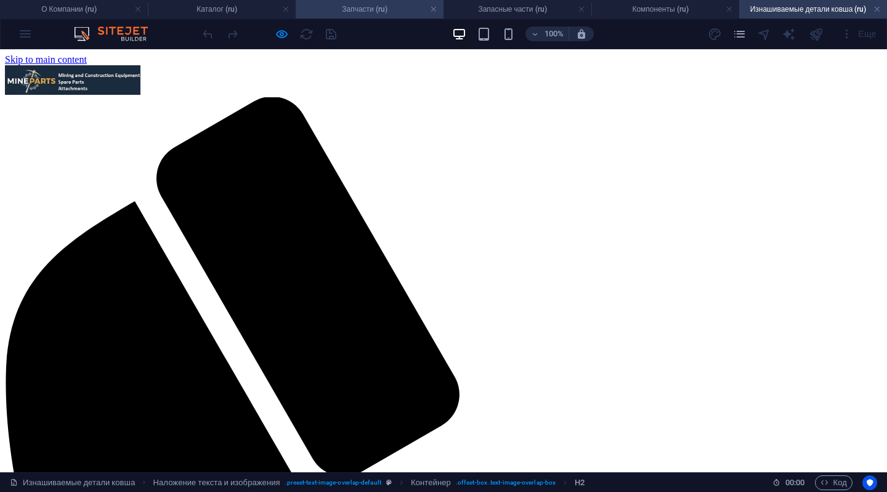
click at [419, 4] on h4 "Запчасти (ru)" at bounding box center [370, 9] width 148 height 14
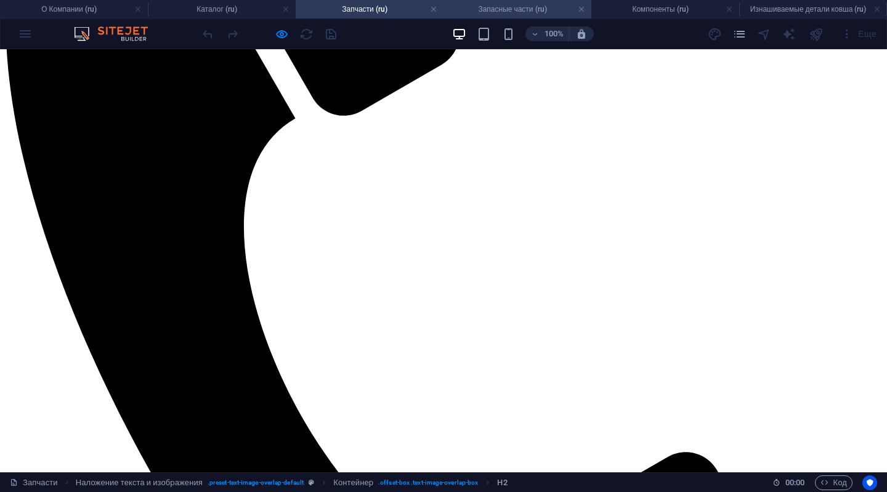
click at [477, 9] on h4 "Запасные части (ru)" at bounding box center [517, 9] width 148 height 14
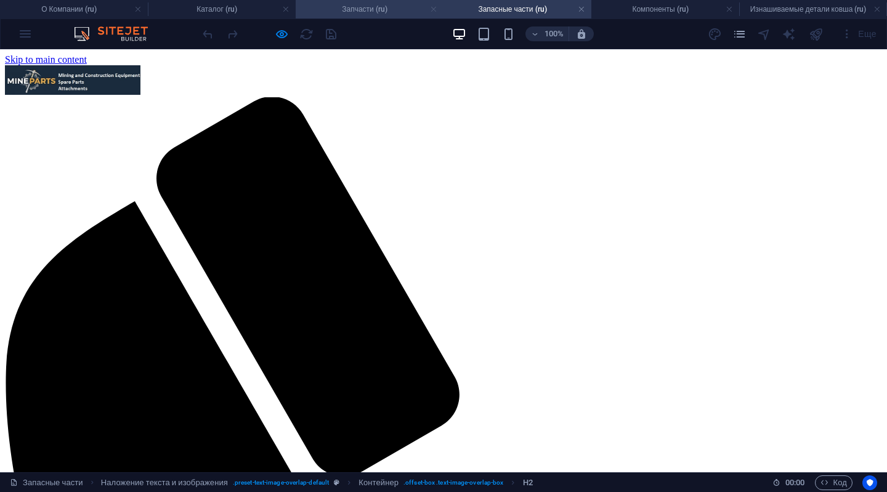
click at [432, 9] on link at bounding box center [433, 10] width 7 height 12
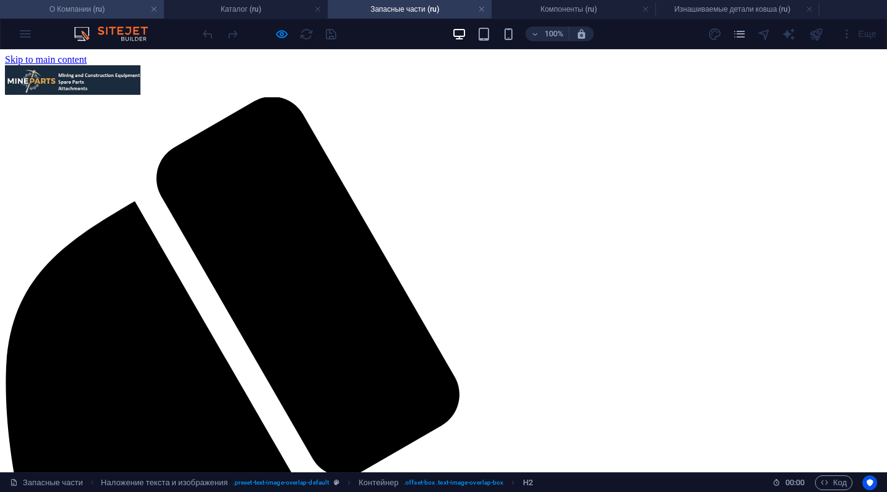
click at [122, 15] on h4 "О Компании (ru)" at bounding box center [82, 9] width 164 height 14
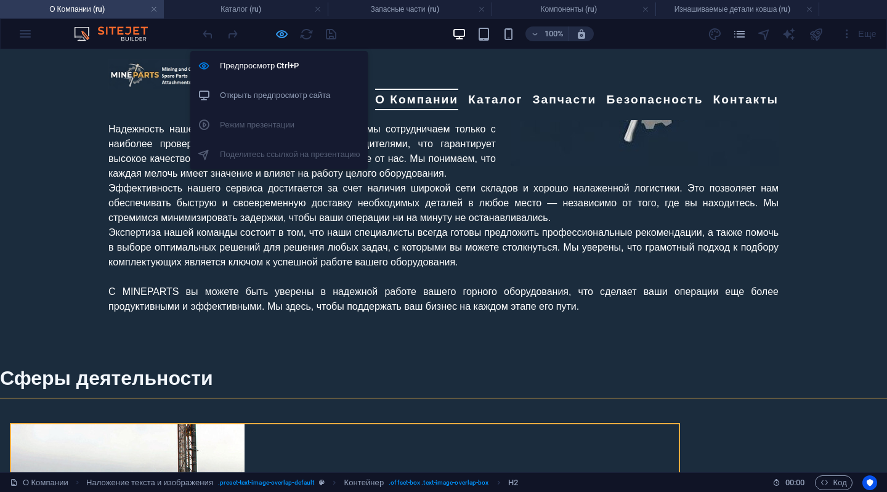
click at [282, 36] on icon "button" at bounding box center [282, 34] width 14 height 14
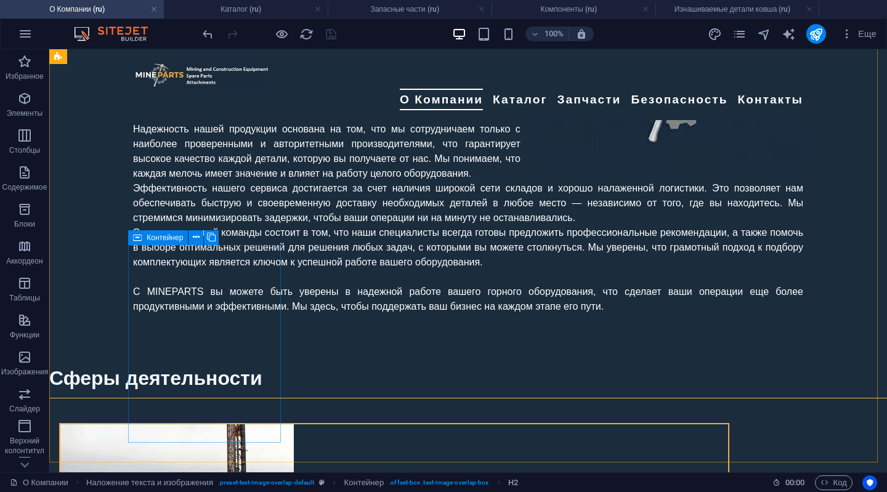
click at [140, 238] on icon at bounding box center [137, 237] width 9 height 15
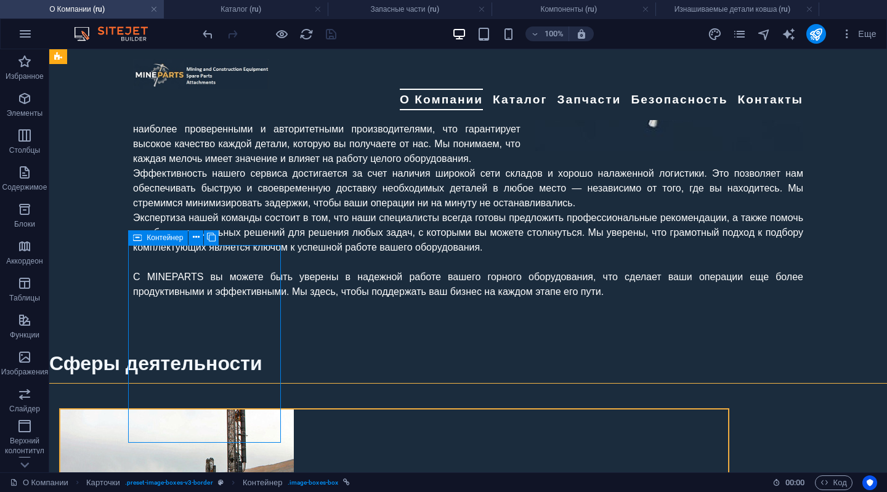
select select "6"
select select
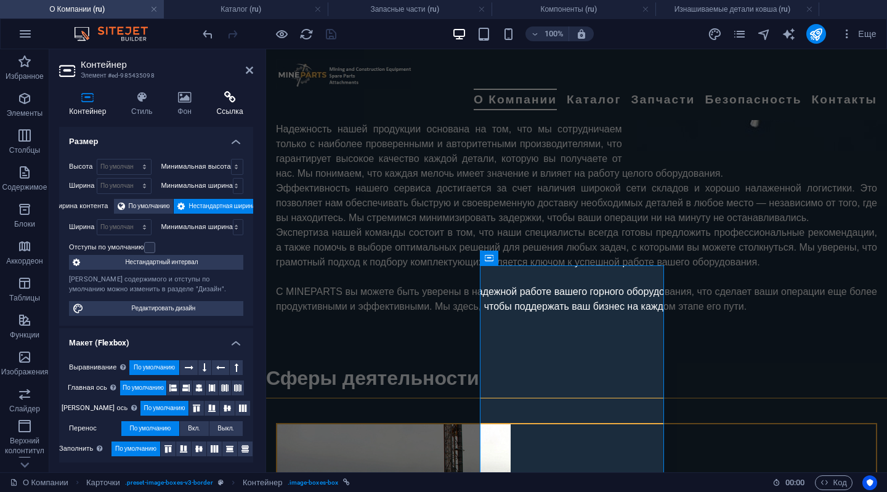
click at [233, 95] on icon at bounding box center [229, 97] width 47 height 12
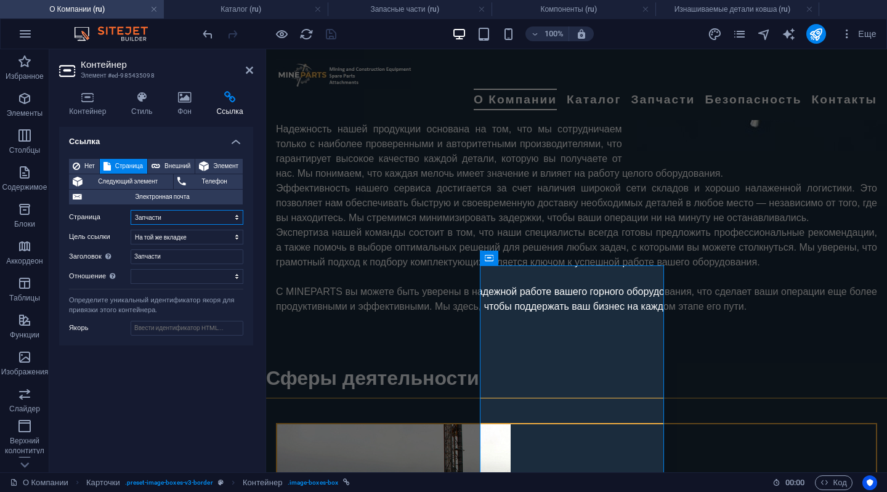
click at [228, 217] on select "О Компании Каталог -- Буровое оборудование -- Карьерная и строительная техника …" at bounding box center [187, 217] width 113 height 15
select select "8"
click at [131, 210] on select "О Компании Каталог -- Буровое оборудование -- Карьерная и строительная техника …" at bounding box center [187, 217] width 113 height 15
click at [186, 253] on input "Запчасти" at bounding box center [187, 256] width 113 height 15
type input "З"
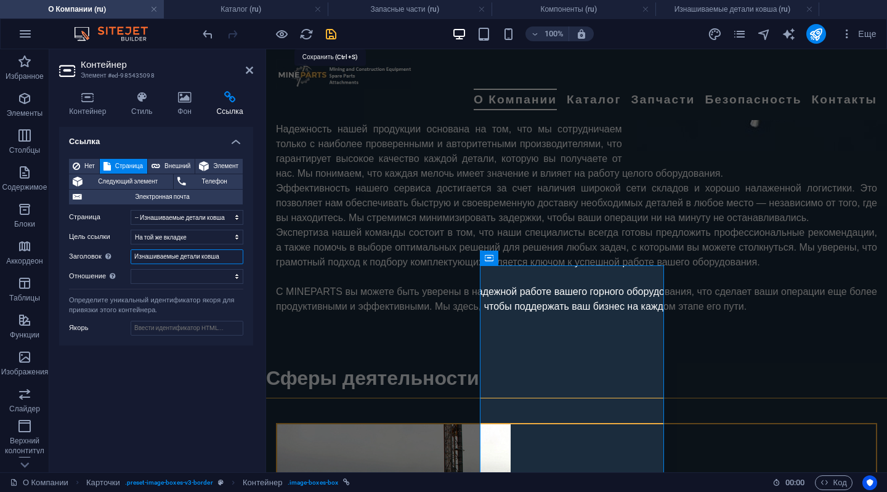
type input "Изнашиваемые детали ковша"
click at [329, 31] on icon "save" at bounding box center [331, 34] width 14 height 14
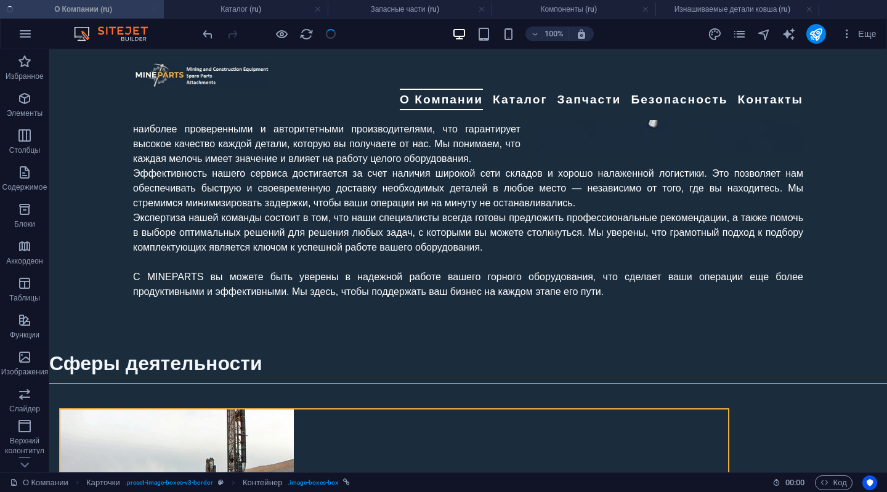
checkbox input "false"
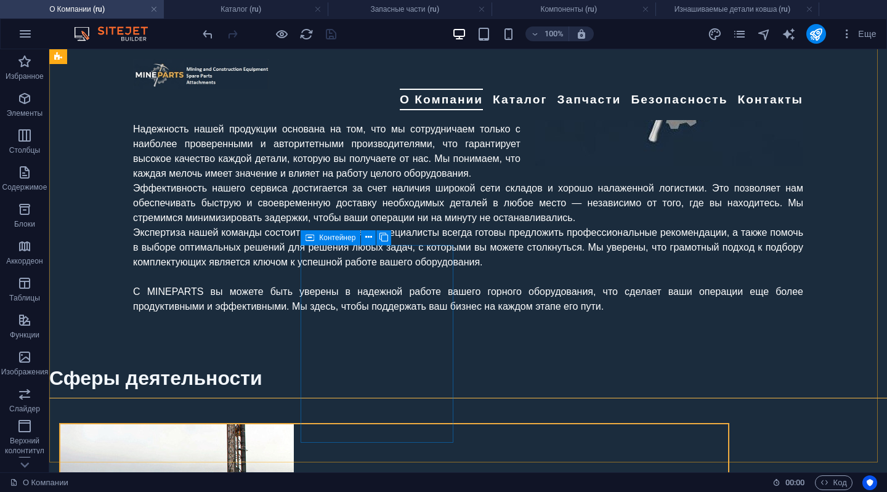
click at [312, 240] on icon at bounding box center [309, 237] width 9 height 15
select select "6"
select select
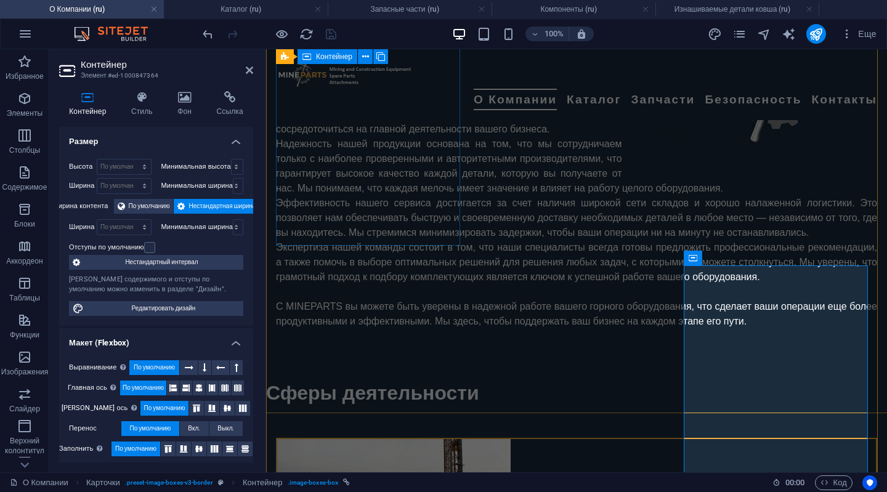
scroll to position [938, 0]
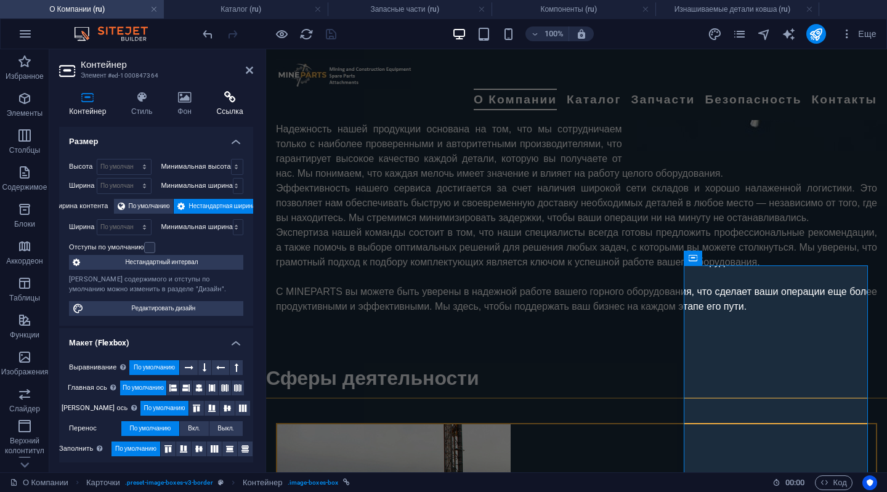
click at [223, 104] on h4 "Ссылка" at bounding box center [229, 104] width 47 height 26
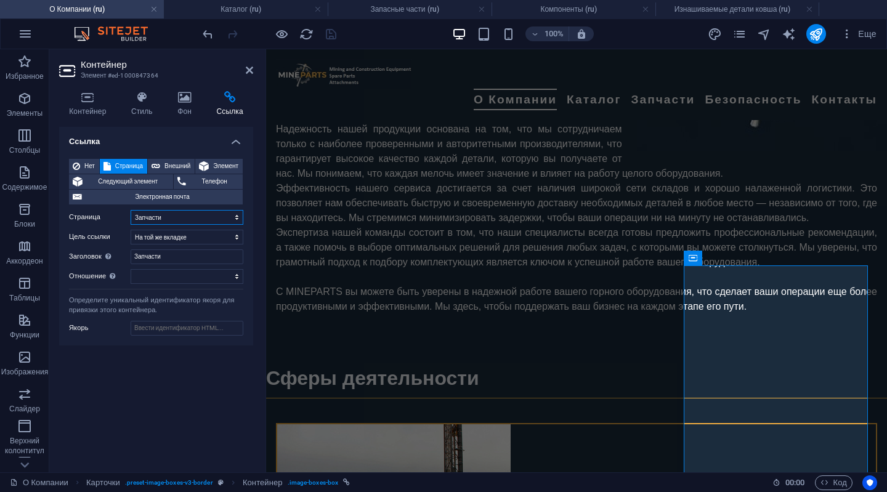
click at [232, 216] on select "О Компании Каталог -- Буровое оборудование -- Карьерная и строительная техника …" at bounding box center [187, 217] width 113 height 15
select select "9"
click at [131, 210] on select "О Компании Каталог -- Буровое оборудование -- Карьерная и строительная техника …" at bounding box center [187, 217] width 113 height 15
click at [176, 259] on input "Запчасти" at bounding box center [187, 256] width 113 height 15
type input "З"
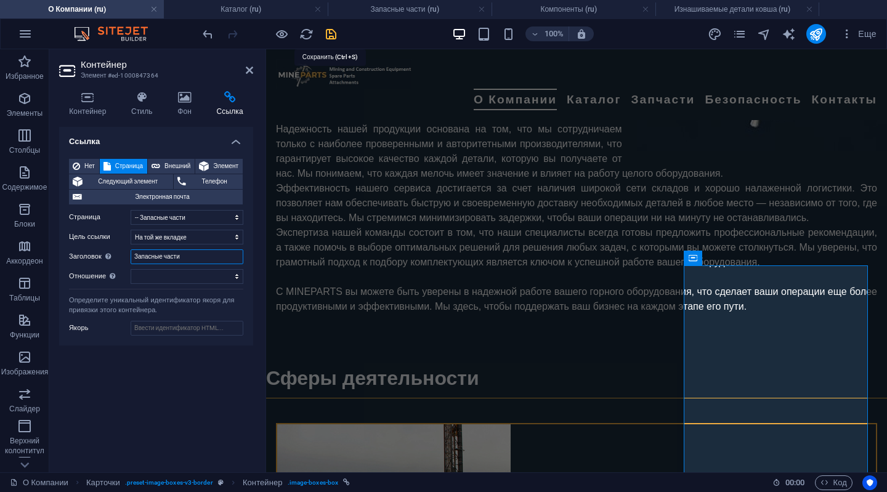
type input "Запасные части"
click at [332, 30] on icon "save" at bounding box center [331, 34] width 14 height 14
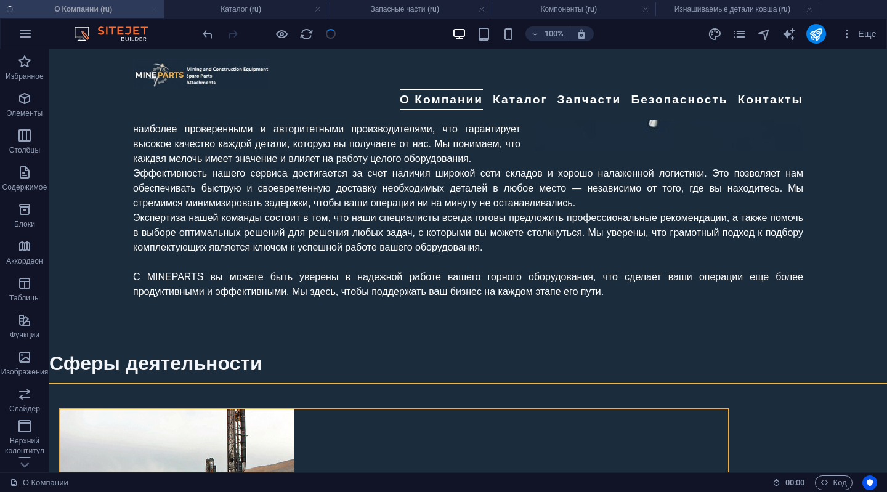
checkbox input "false"
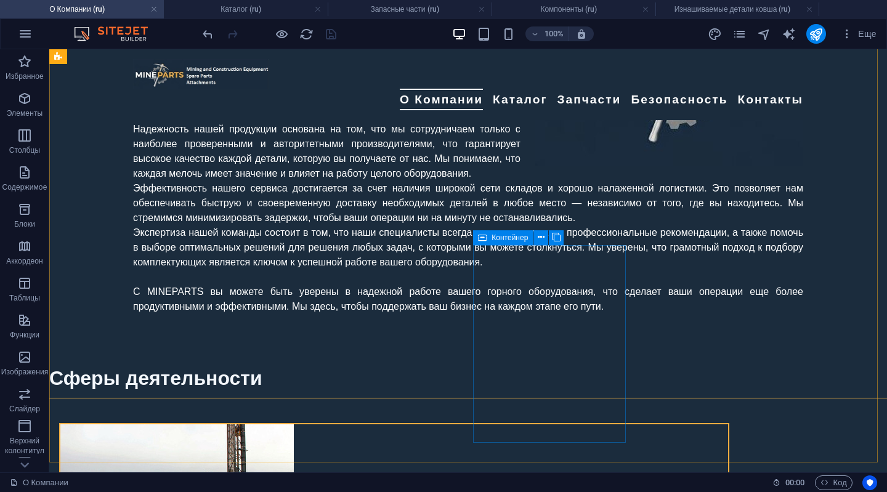
click at [478, 237] on icon at bounding box center [482, 237] width 9 height 15
select select "6"
select select
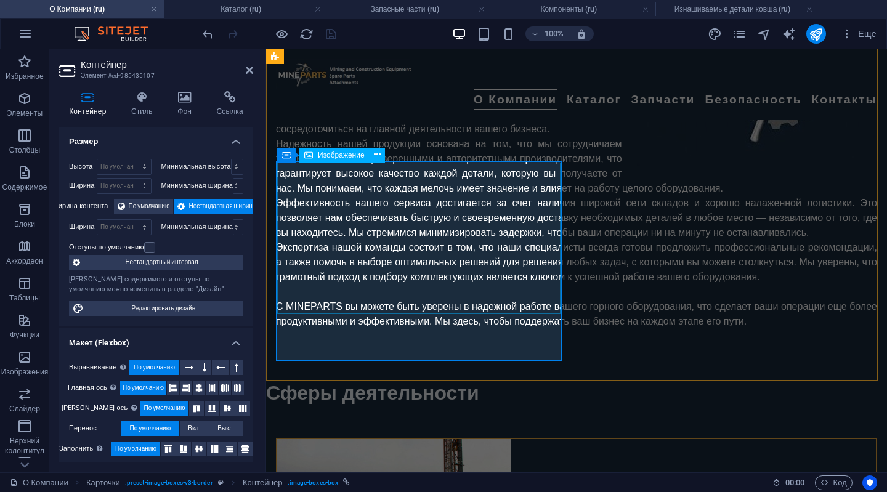
scroll to position [1281, 0]
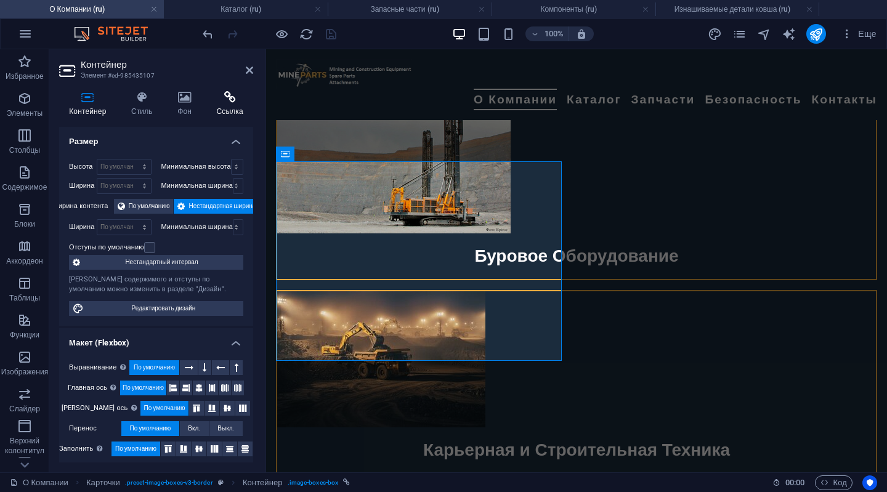
click at [222, 97] on icon at bounding box center [229, 97] width 47 height 12
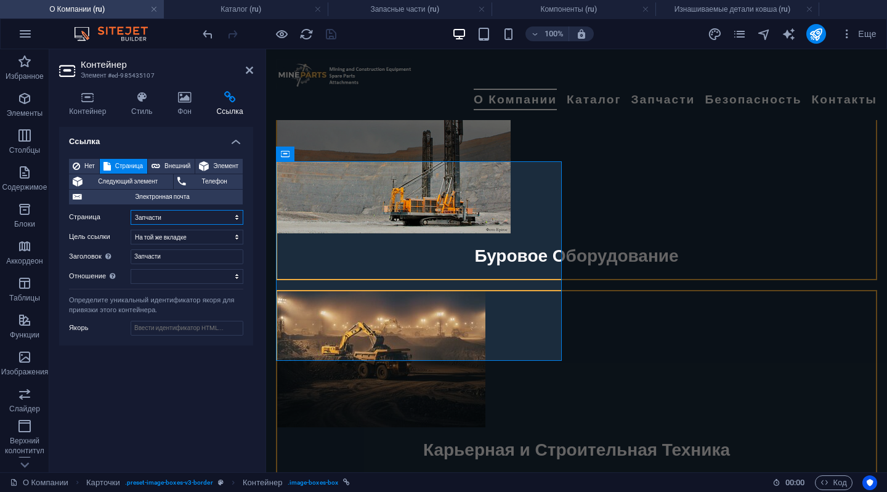
click at [218, 212] on select "О Компании Каталог -- Буровое оборудование -- Карьерная и строительная техника …" at bounding box center [187, 217] width 113 height 15
select select "7"
click at [131, 210] on select "О Компании Каталог -- Буровое оборудование -- Карьерная и строительная техника …" at bounding box center [187, 217] width 113 height 15
click at [174, 257] on input "Запчасти" at bounding box center [187, 256] width 113 height 15
type input "З"
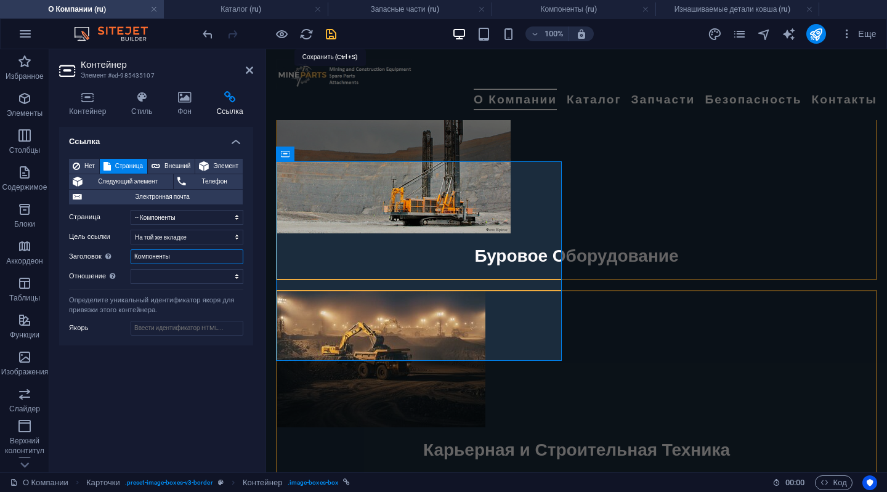
type input "Компоненты"
click at [329, 30] on icon "save" at bounding box center [331, 34] width 14 height 14
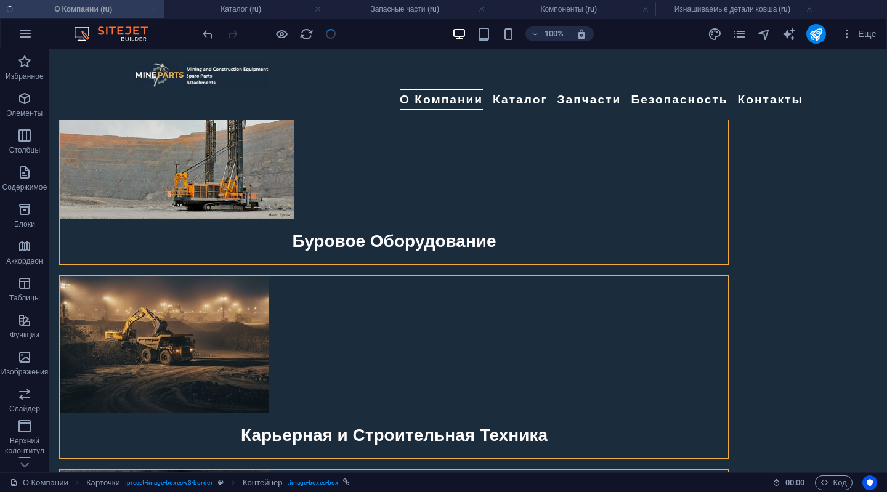
checkbox input "false"
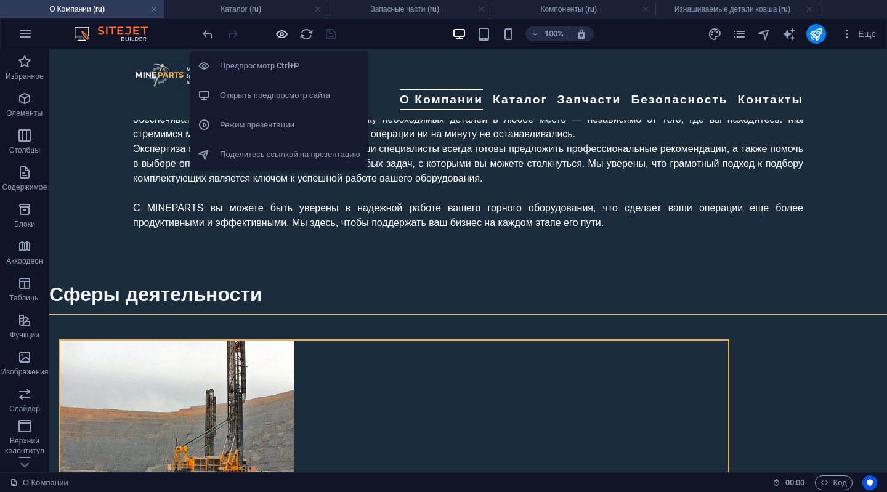
click at [279, 33] on icon "button" at bounding box center [282, 34] width 14 height 14
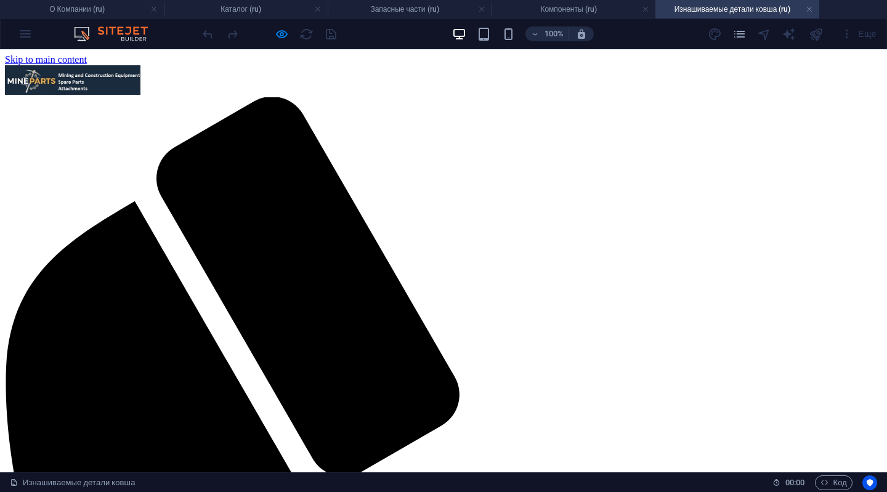
scroll to position [0, 0]
click at [140, 76] on img at bounding box center [72, 80] width 135 height 30
click at [58, 7] on h4 "О Компании (ru)" at bounding box center [82, 9] width 164 height 14
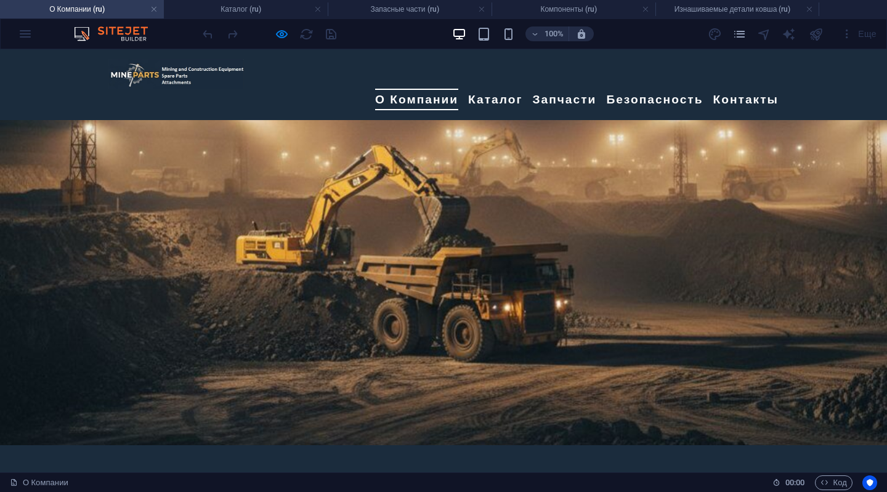
scroll to position [1007, 0]
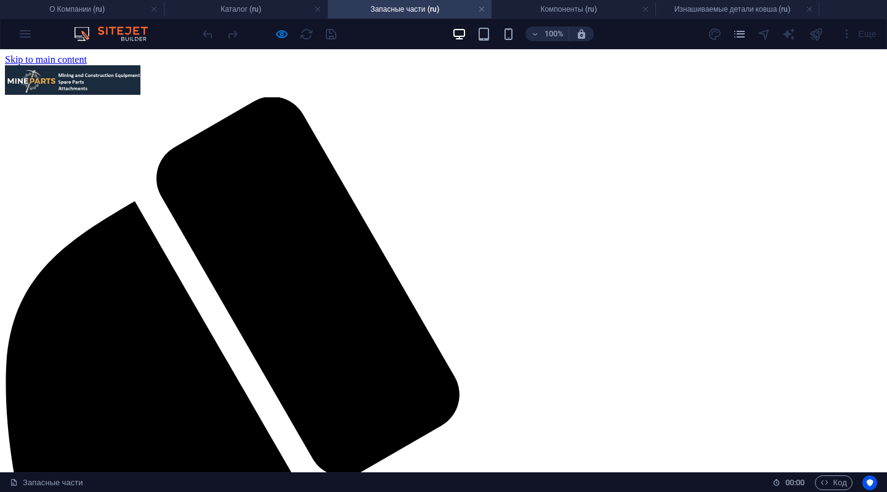
scroll to position [0, 0]
click at [62, 1] on li "О Компании (ru)" at bounding box center [82, 9] width 164 height 18
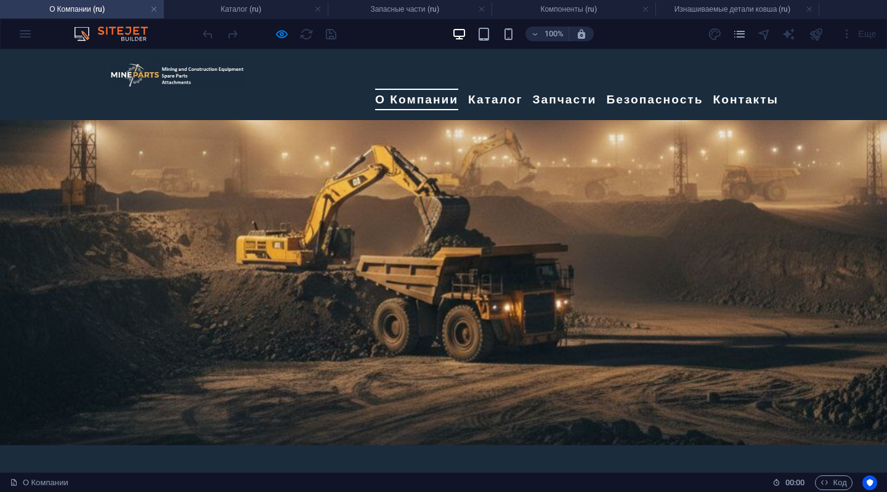
scroll to position [1007, 0]
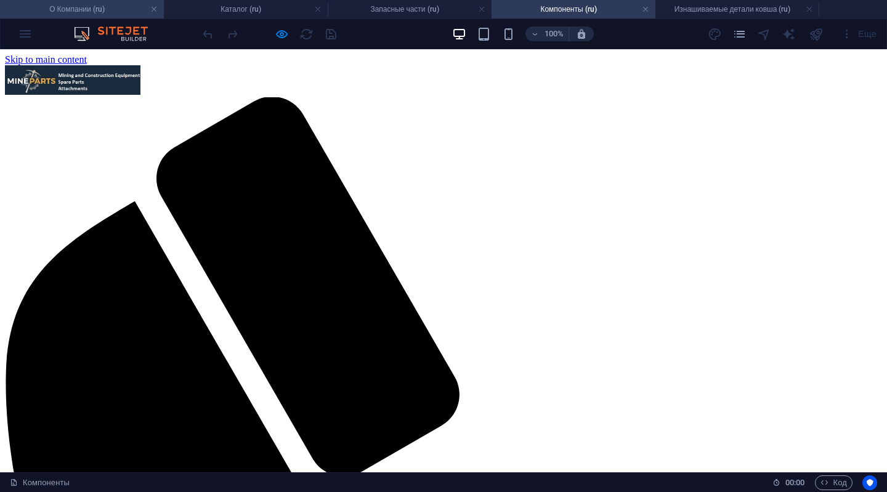
click at [110, 13] on h4 "О Компании (ru)" at bounding box center [82, 9] width 164 height 14
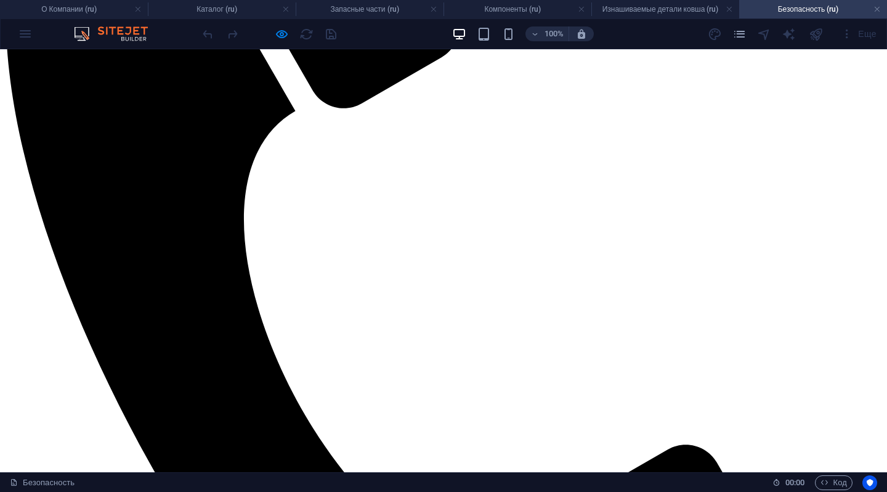
scroll to position [350, 0]
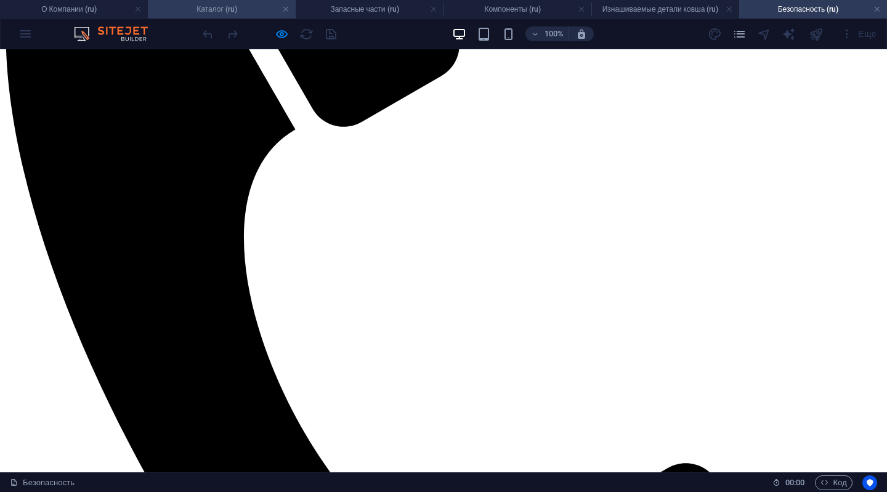
click at [220, 6] on h4 "Каталог (ru)" at bounding box center [222, 9] width 148 height 14
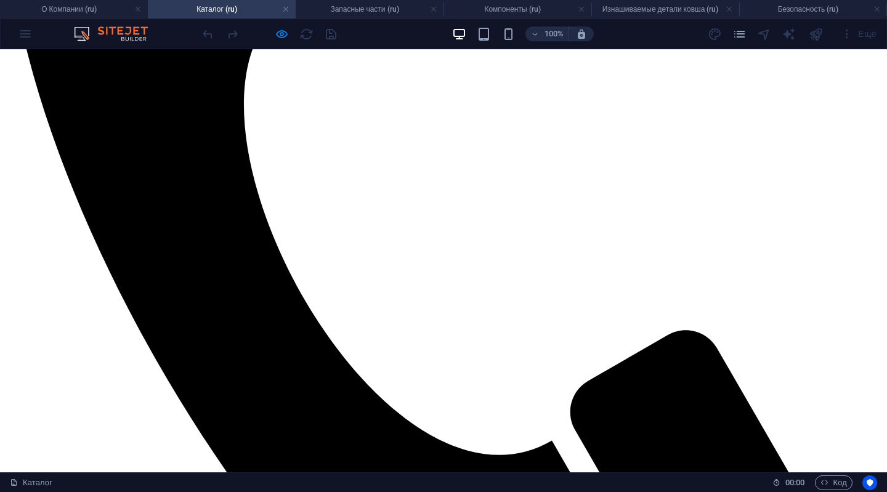
scroll to position [544, 0]
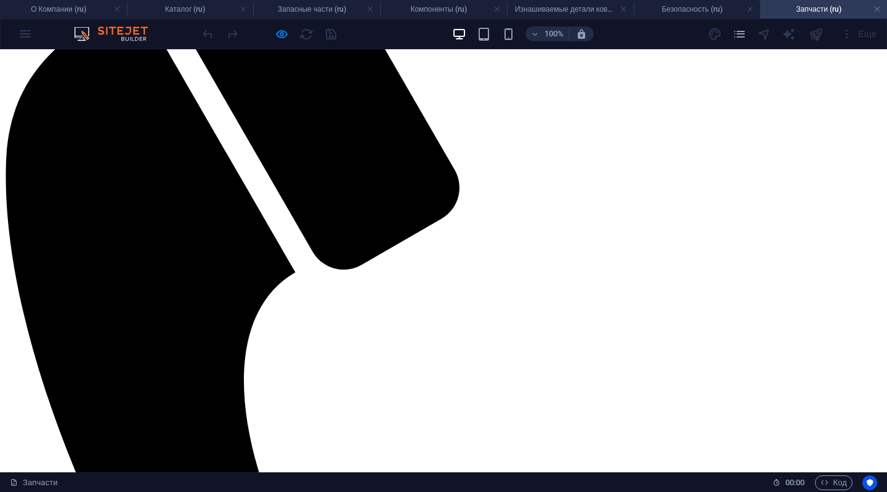
scroll to position [0, 0]
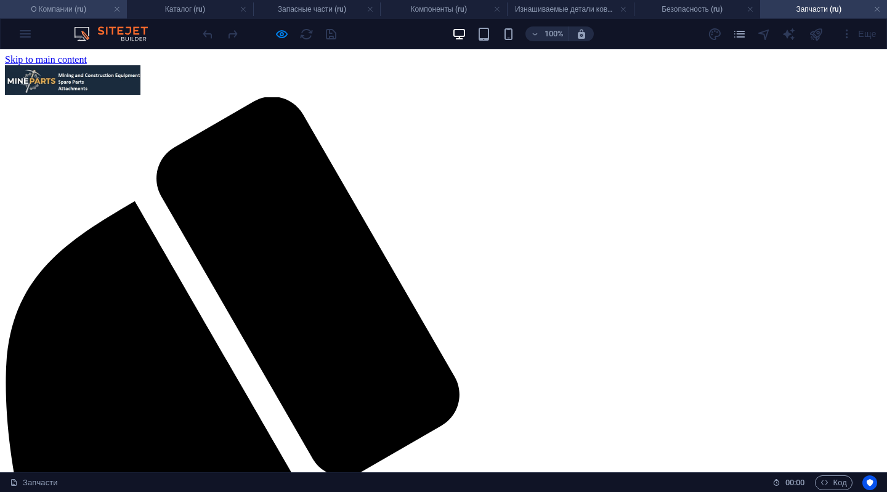
click at [49, 6] on h4 "О Компании (ru)" at bounding box center [63, 9] width 127 height 14
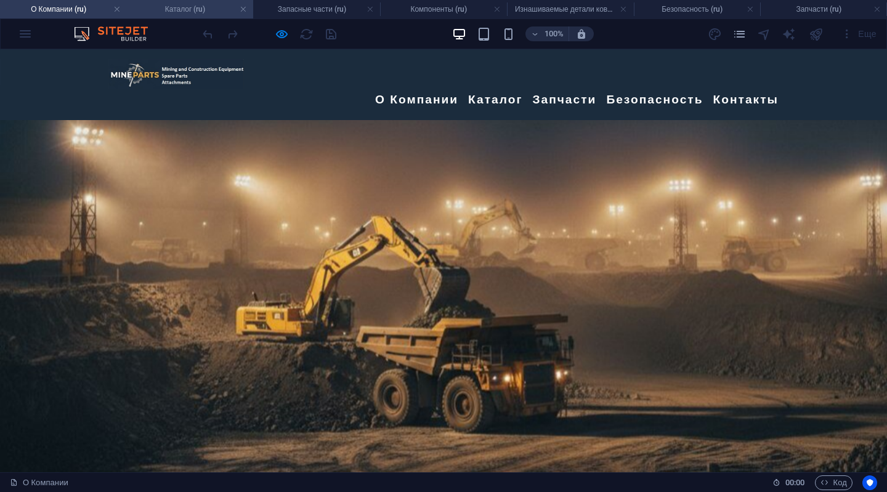
click at [166, 10] on h4 "Каталог (ru)" at bounding box center [190, 9] width 127 height 14
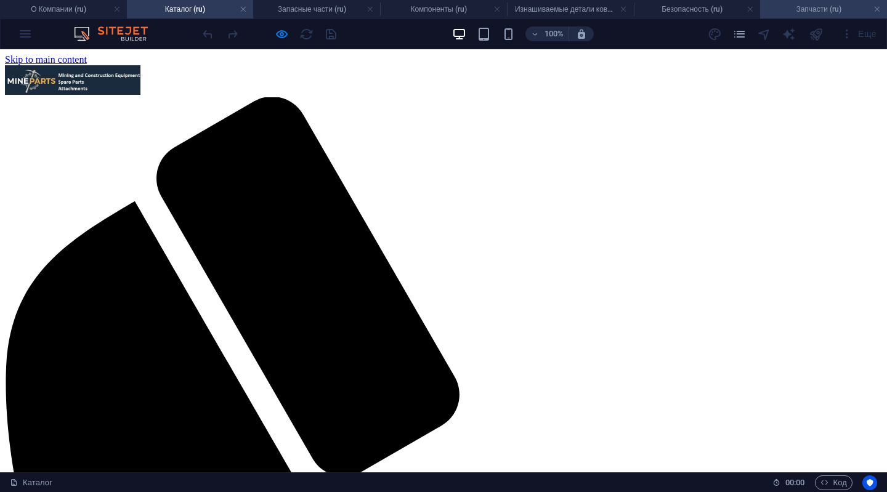
click at [814, 6] on h4 "Запчасти (ru)" at bounding box center [823, 9] width 127 height 14
click at [47, 10] on h4 "О Компании (ru)" at bounding box center [63, 9] width 127 height 14
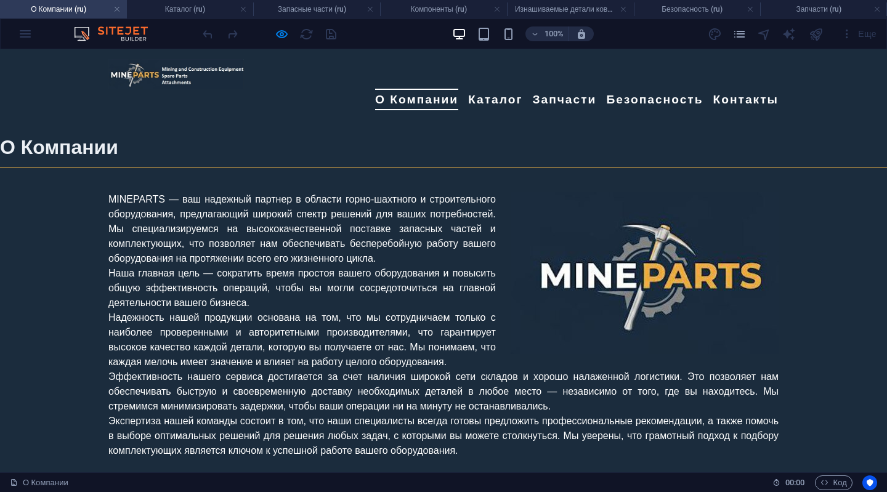
scroll to position [739, 0]
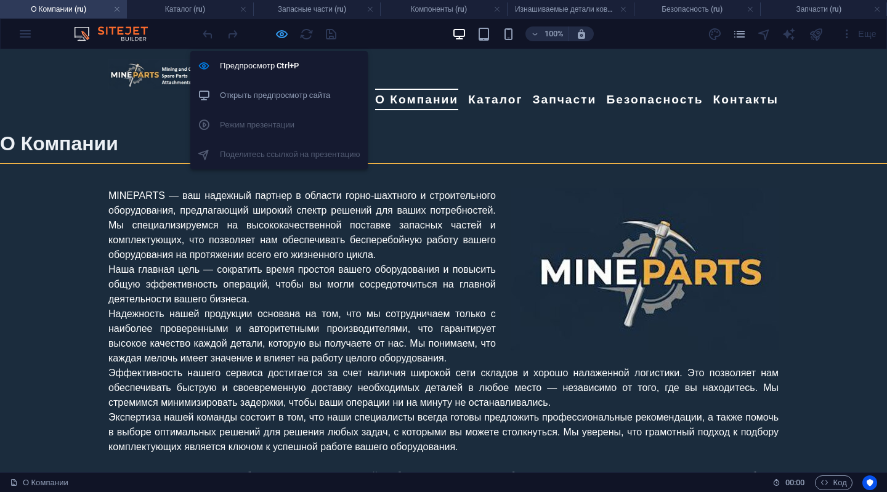
click at [283, 31] on icon "button" at bounding box center [282, 34] width 14 height 14
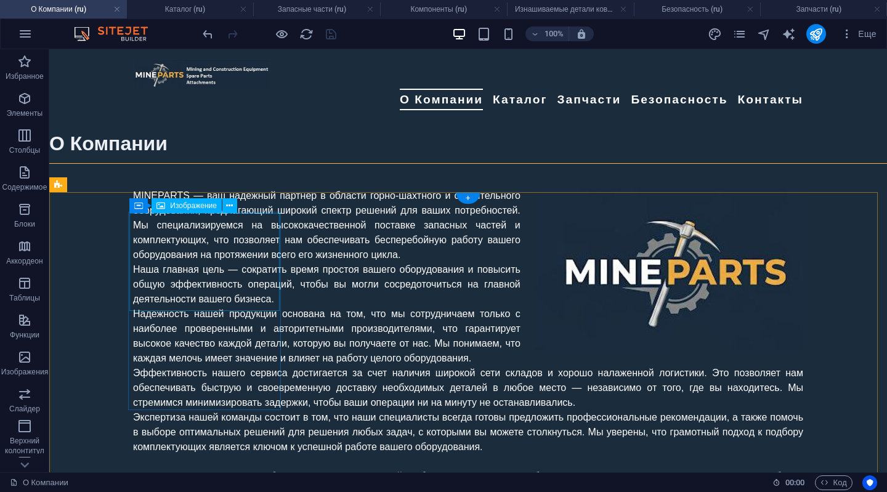
select select "px"
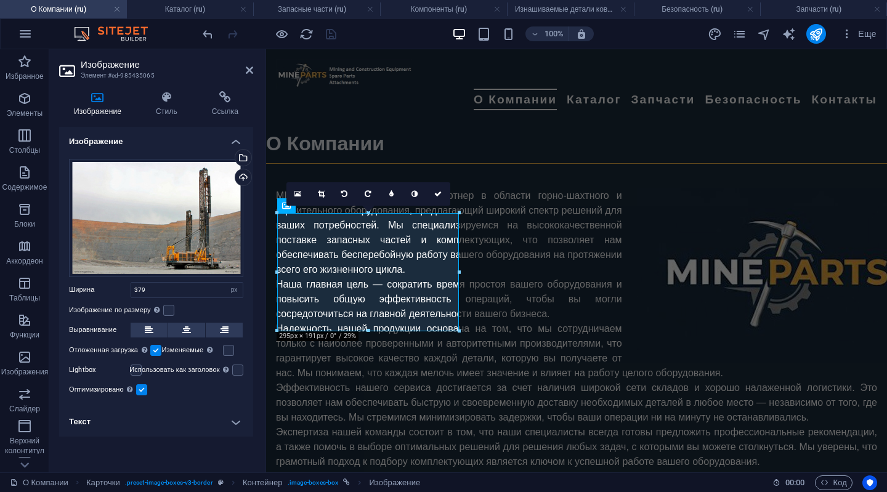
scroll to position [754, 0]
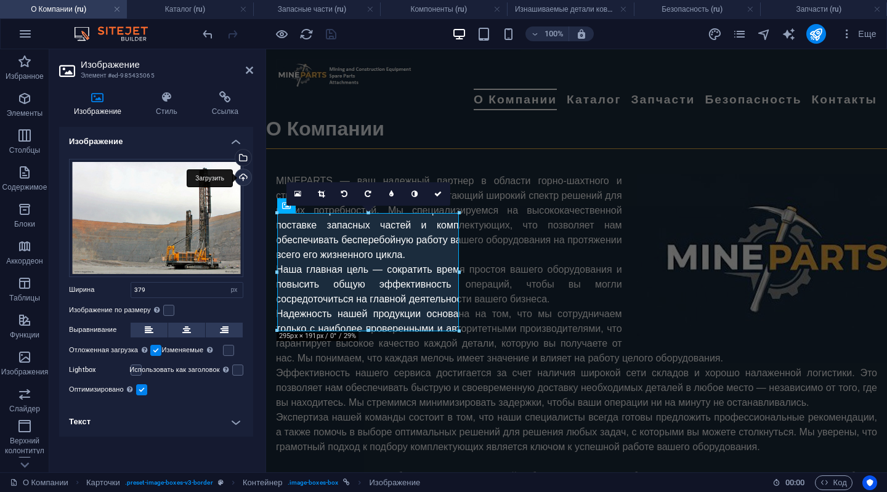
click at [244, 173] on div "Загрузить" at bounding box center [242, 178] width 18 height 18
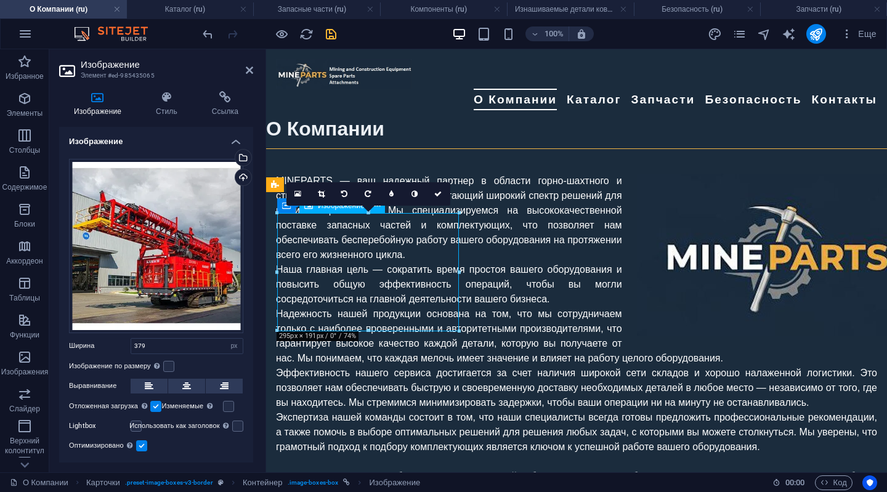
drag, startPoint x: 384, startPoint y: 291, endPoint x: 382, endPoint y: 267, distance: 24.1
click at [318, 190] on link at bounding box center [321, 193] width 23 height 23
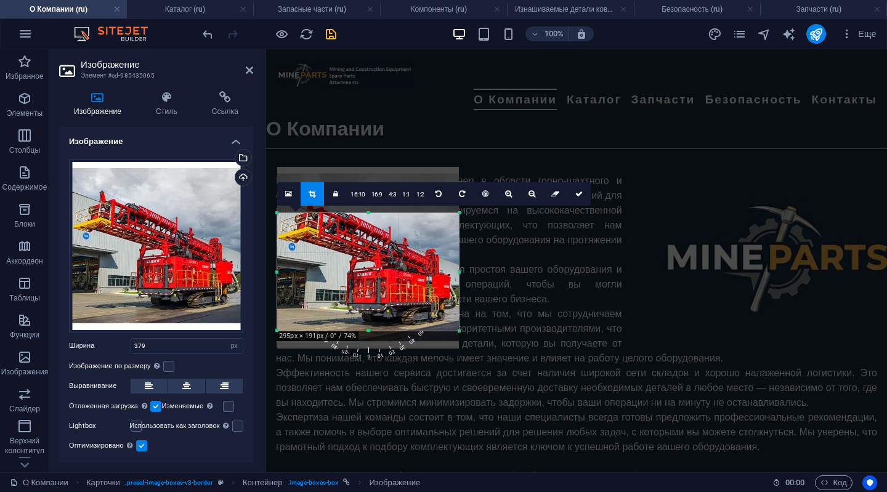
drag, startPoint x: 379, startPoint y: 310, endPoint x: 378, endPoint y: 295, distance: 14.8
click at [378, 295] on div at bounding box center [368, 258] width 182 height 182
click at [578, 194] on icon at bounding box center [578, 193] width 7 height 7
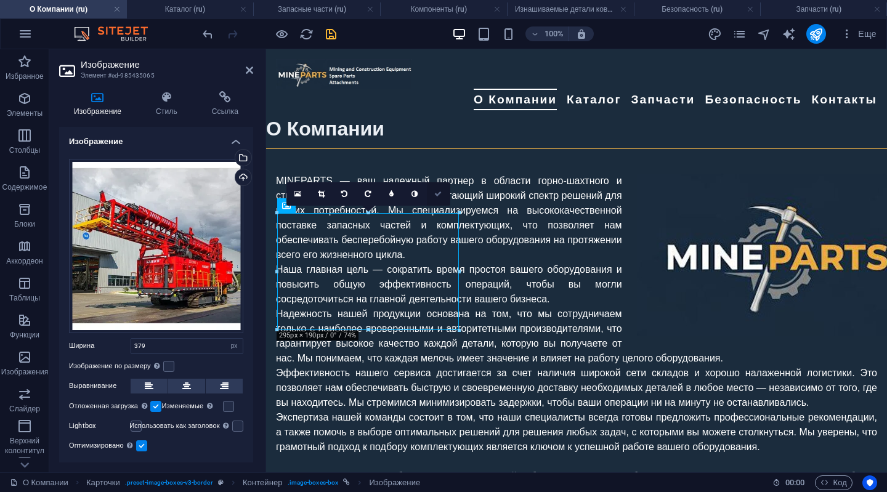
click at [441, 196] on icon at bounding box center [437, 193] width 7 height 7
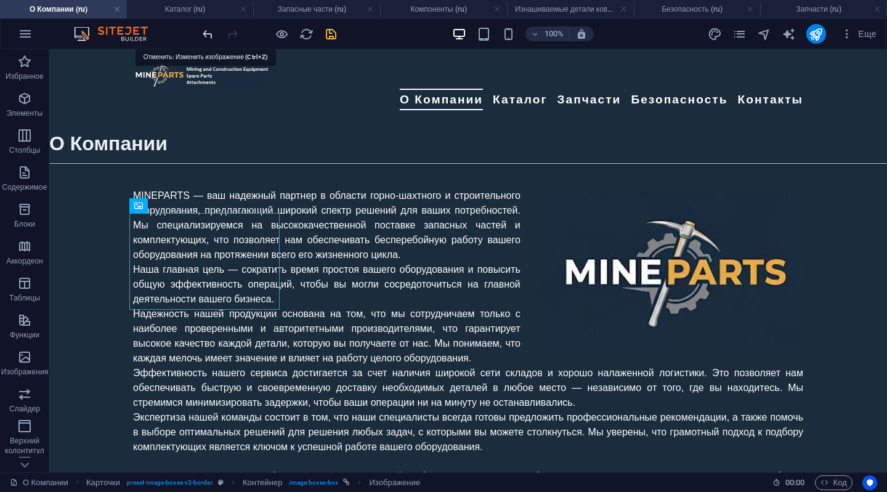
click at [203, 31] on icon "undo" at bounding box center [208, 34] width 14 height 14
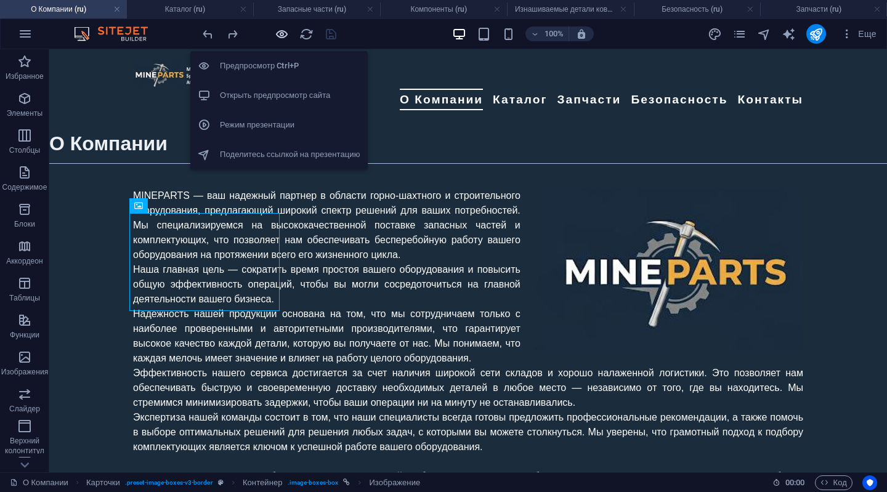
click at [285, 31] on icon "button" at bounding box center [282, 34] width 14 height 14
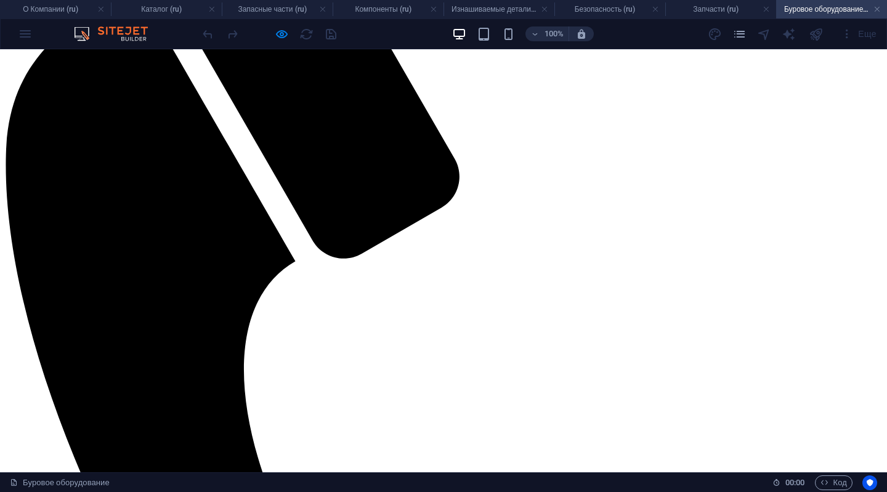
scroll to position [246, 0]
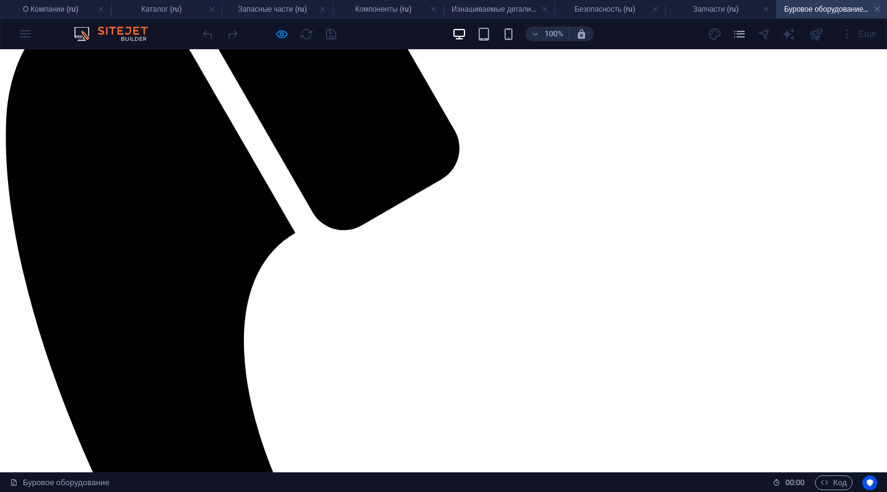
click at [882, 9] on h4 "Буровое оборудование (ru)" at bounding box center [831, 9] width 111 height 14
click at [877, 10] on link at bounding box center [876, 10] width 7 height 12
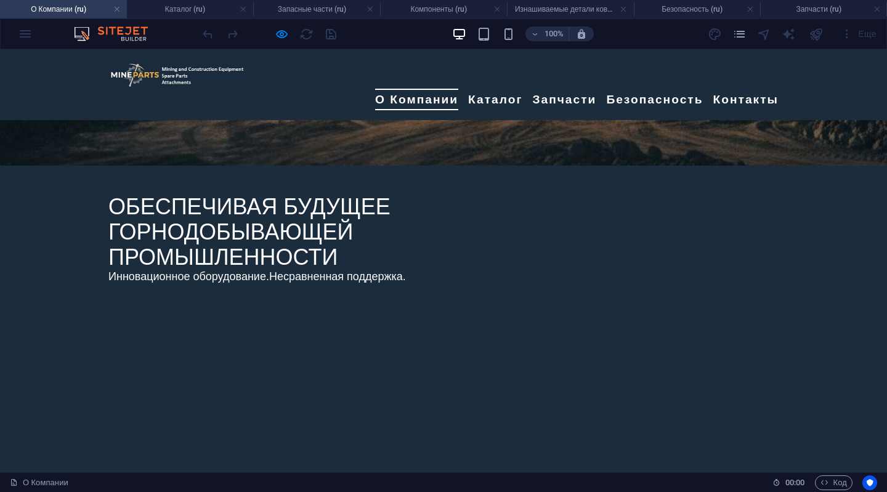
scroll to position [366, 0]
click at [314, 13] on h4 "Запасные части (ru)" at bounding box center [316, 9] width 127 height 14
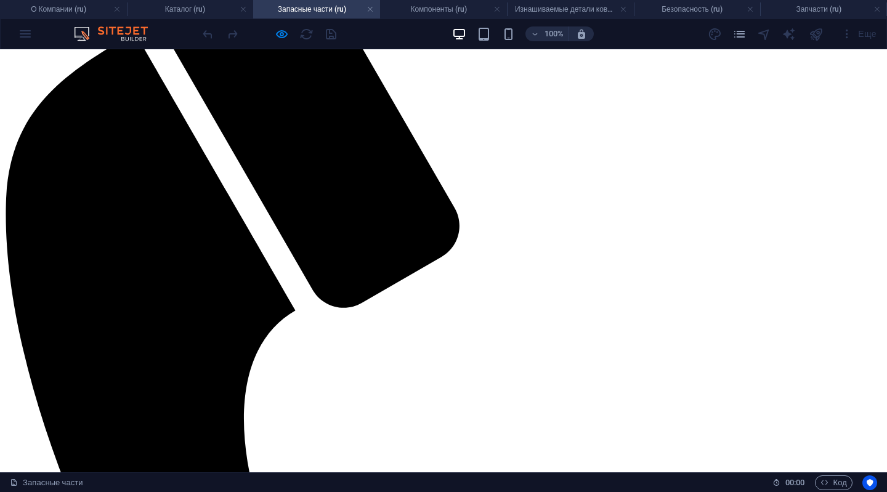
scroll to position [0, 0]
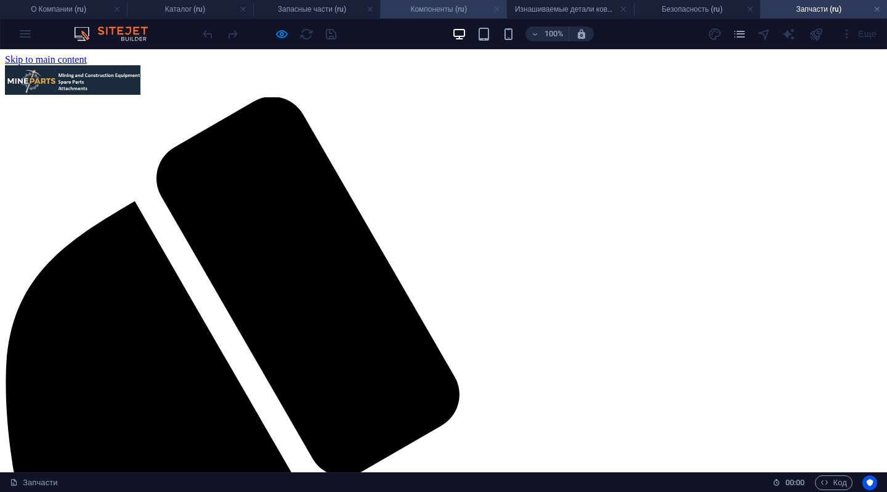
click at [496, 12] on link at bounding box center [496, 10] width 7 height 12
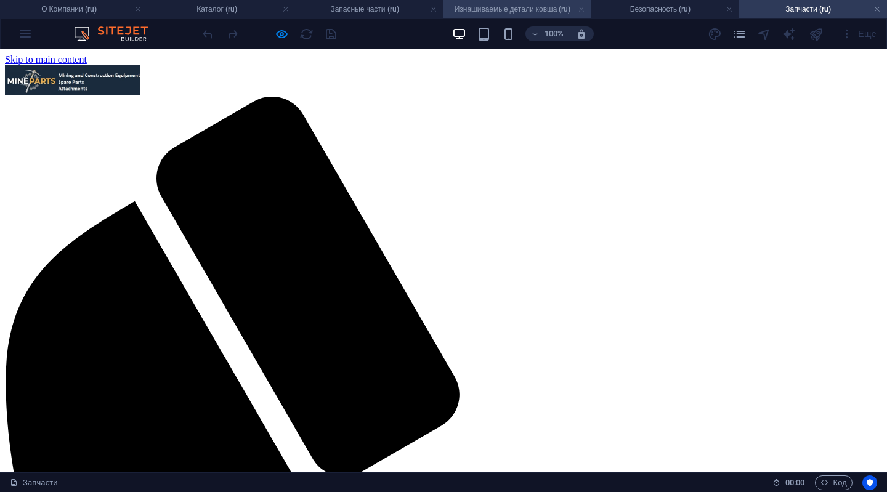
click at [580, 7] on link at bounding box center [581, 10] width 7 height 12
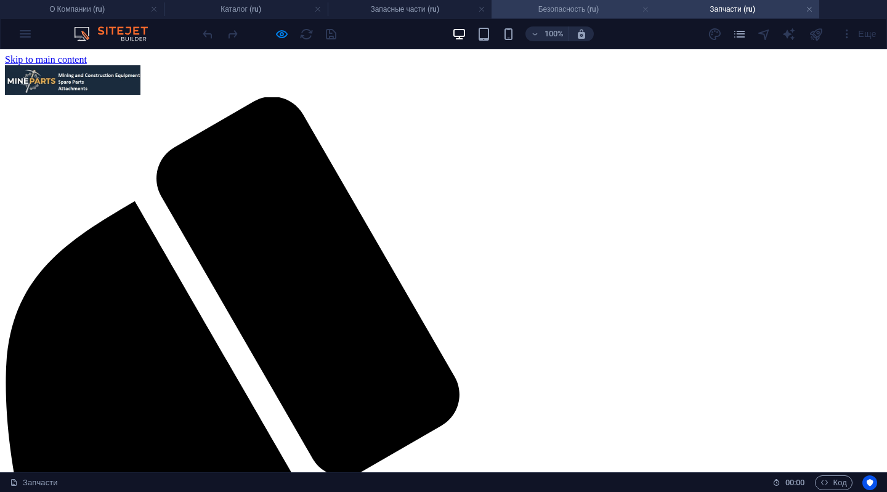
click at [645, 8] on link at bounding box center [645, 10] width 7 height 12
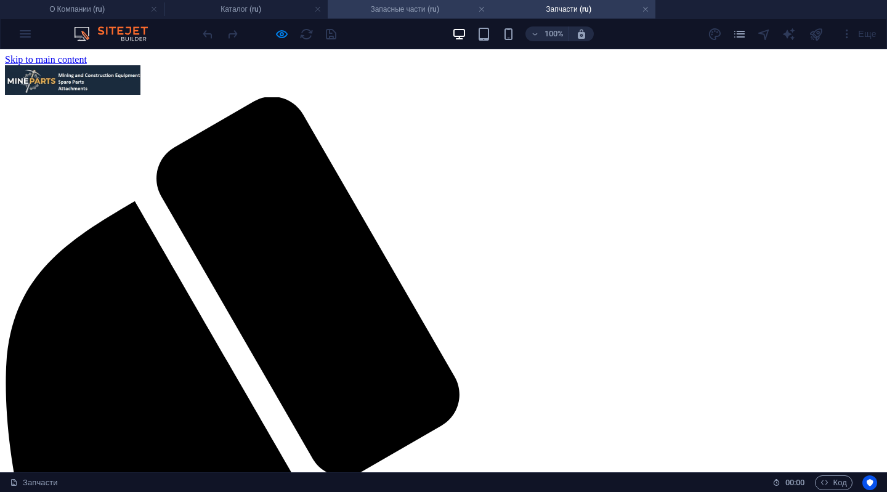
click at [422, 9] on h4 "Запасные части (ru)" at bounding box center [410, 9] width 164 height 14
click at [482, 9] on link at bounding box center [481, 10] width 7 height 12
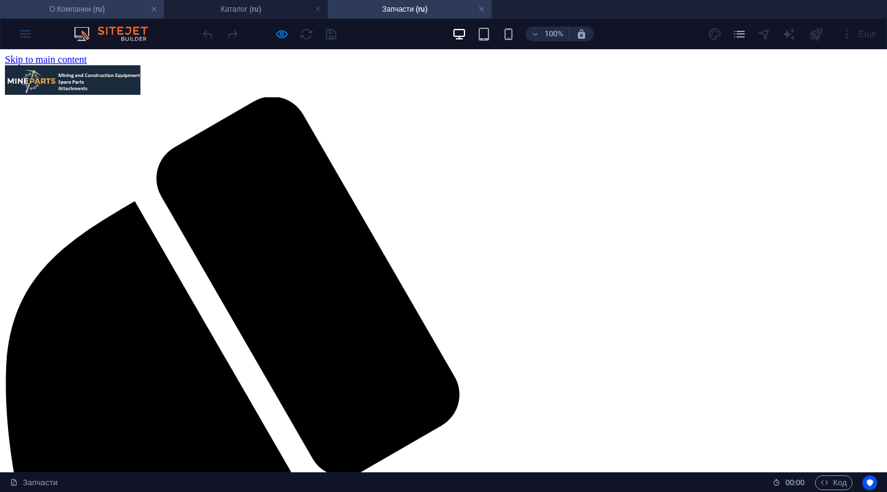
click at [69, 3] on h4 "О Компании (ru)" at bounding box center [82, 9] width 164 height 14
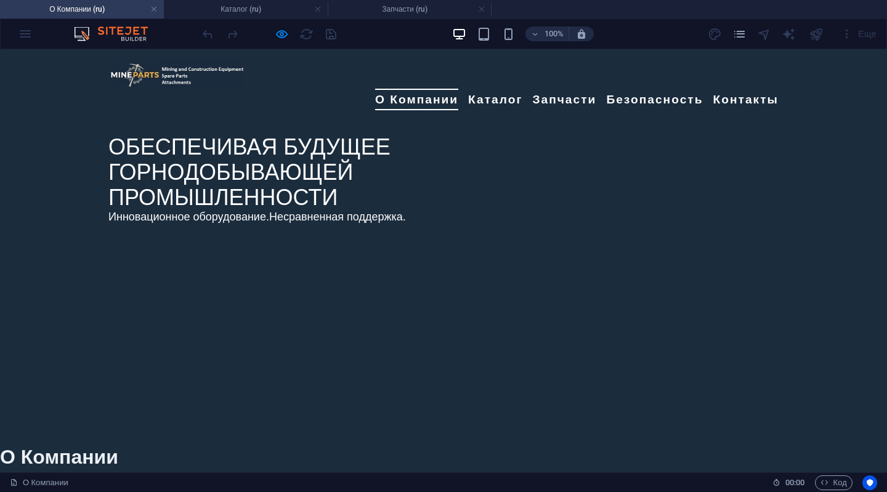
scroll to position [428, 0]
